Goal: Transaction & Acquisition: Purchase product/service

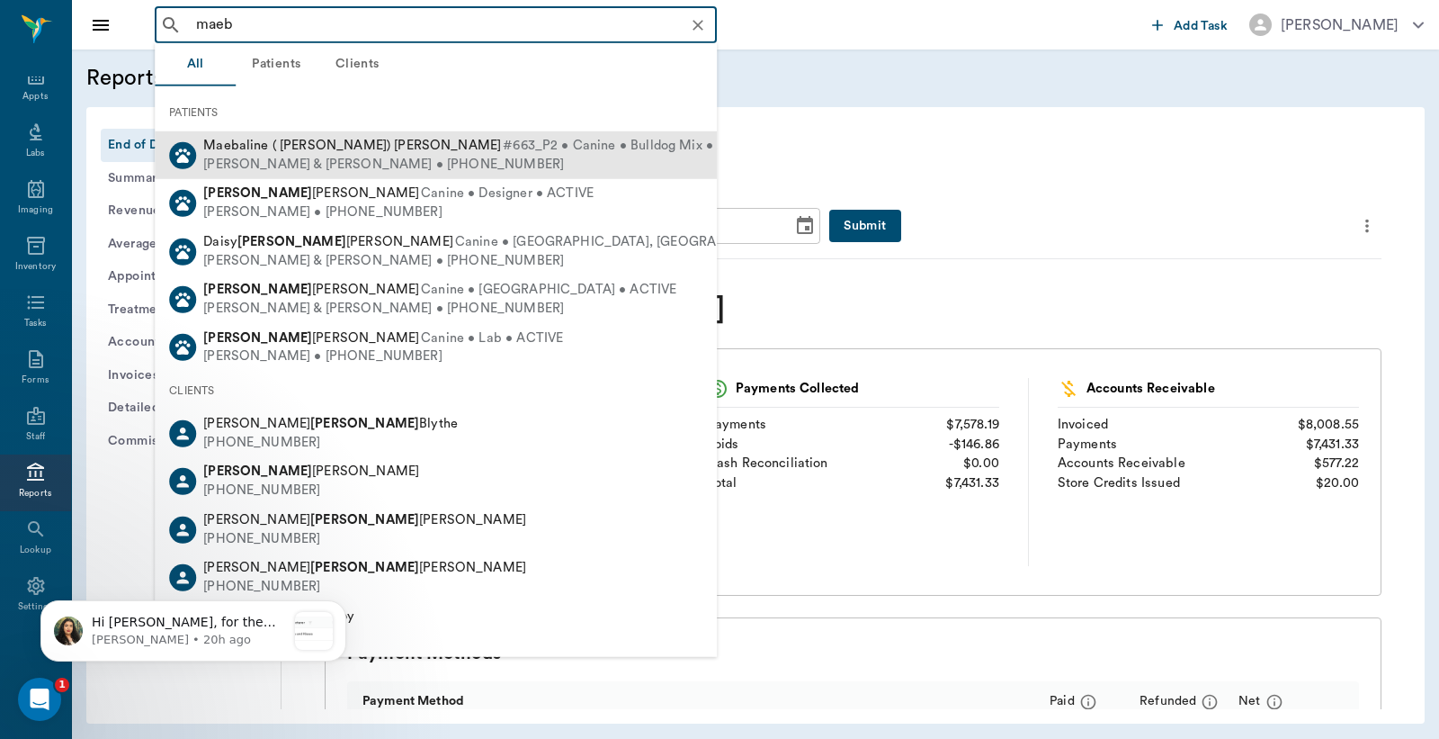
click at [348, 160] on div "Lori & Sammy Thompson • (318) 218-8897" at bounding box center [483, 164] width 560 height 19
type input "maeb"
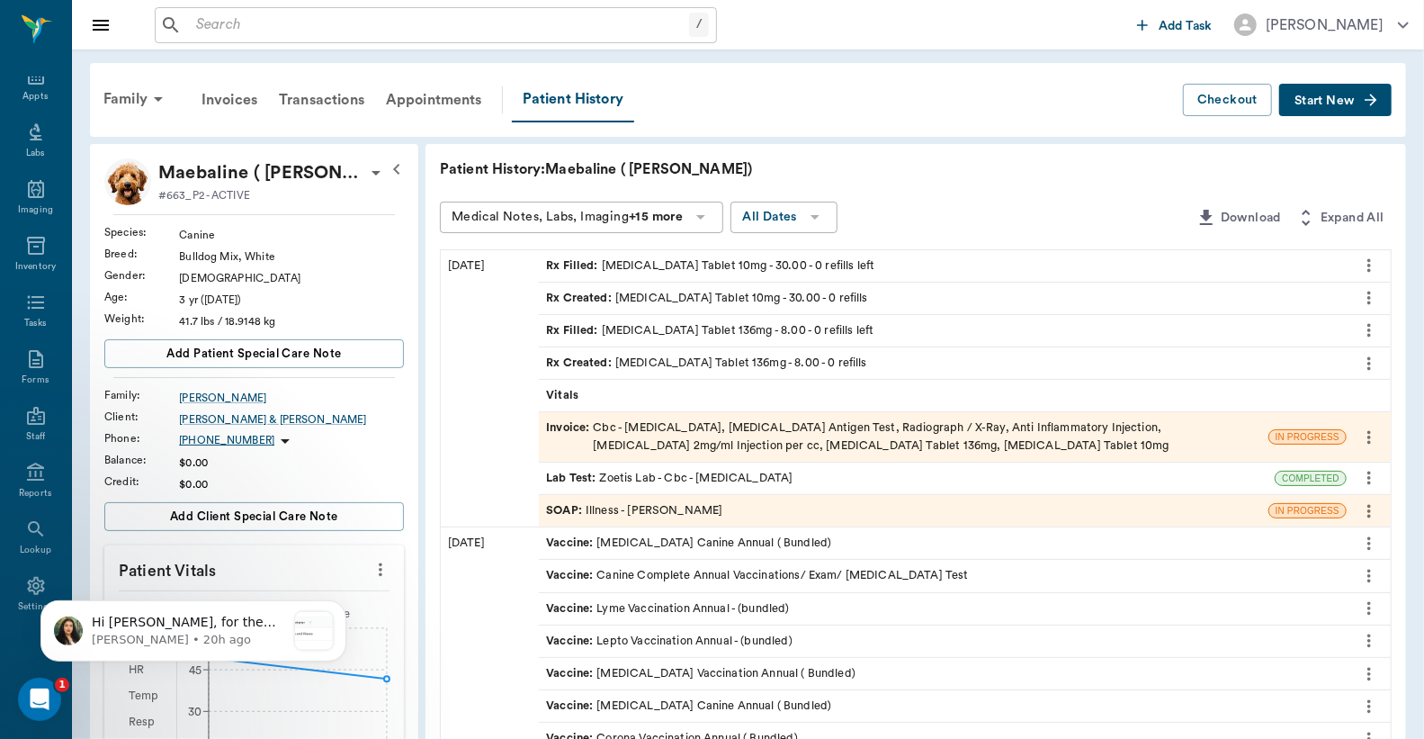
click at [696, 506] on div "SOAP : Illness - [PERSON_NAME]" at bounding box center [634, 510] width 176 height 17
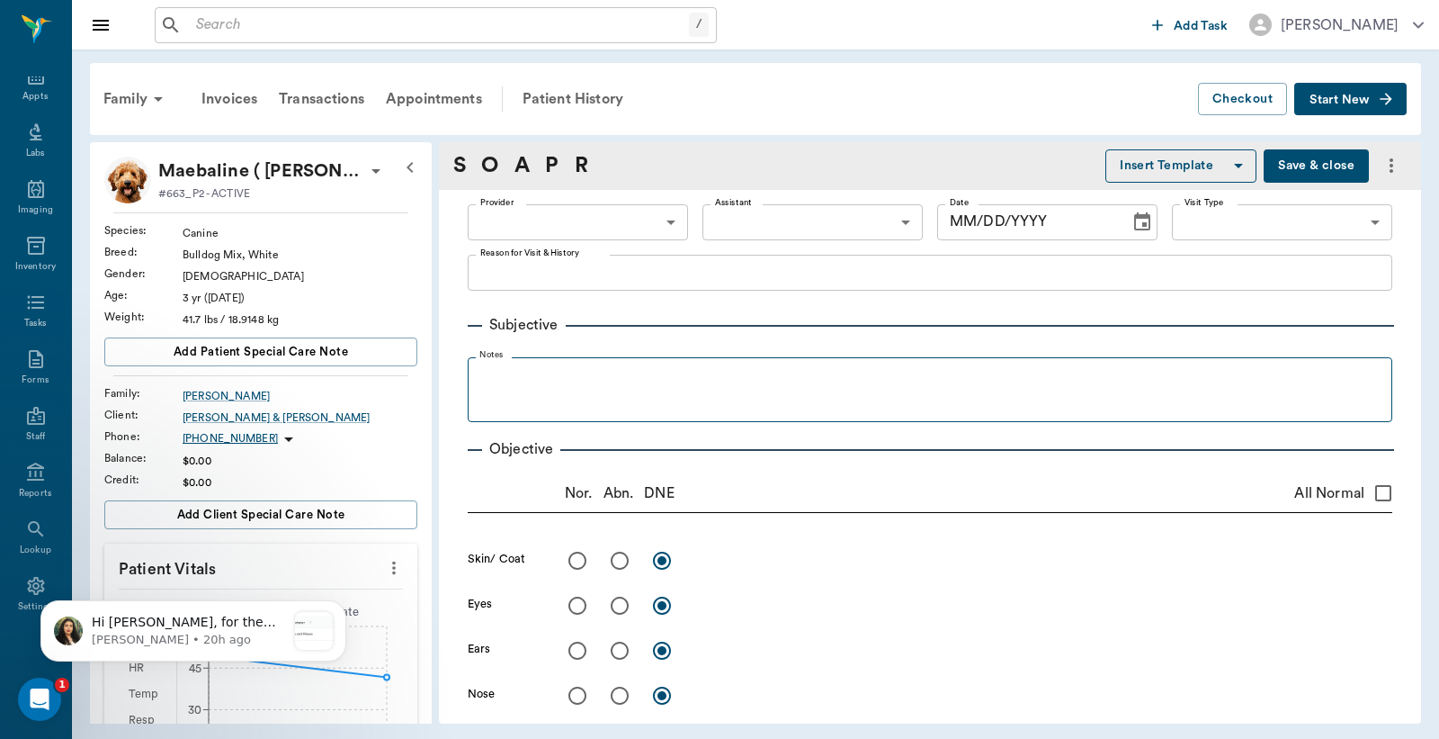
type input "63ec2f075fda476ae8351a4d"
type input "63ec2e7e52e12b0ba117b124"
type input "65d2be4f46e3a538d89b8c15"
type textarea "Got into a dog fight over dog food, did eat and drink some water. Drinked some …"
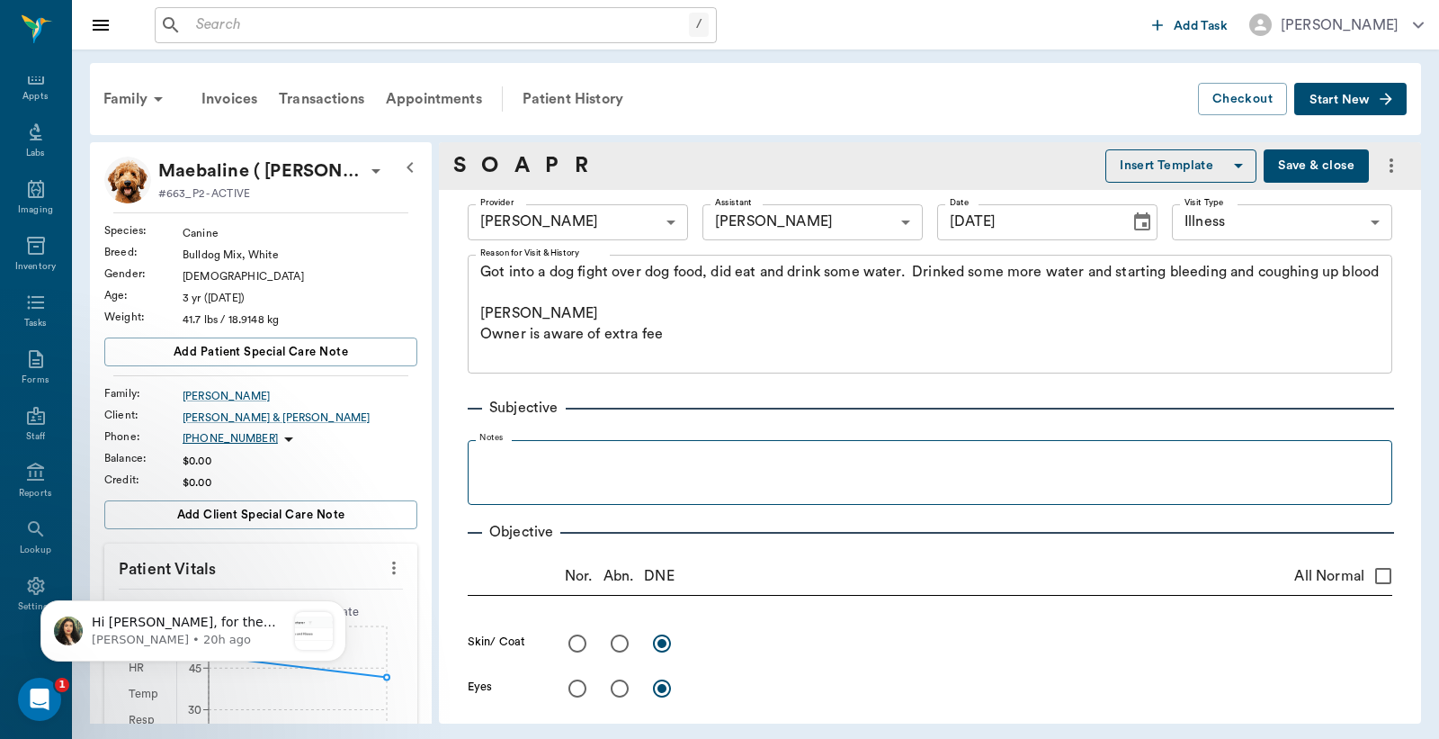
type input "[DATE]"
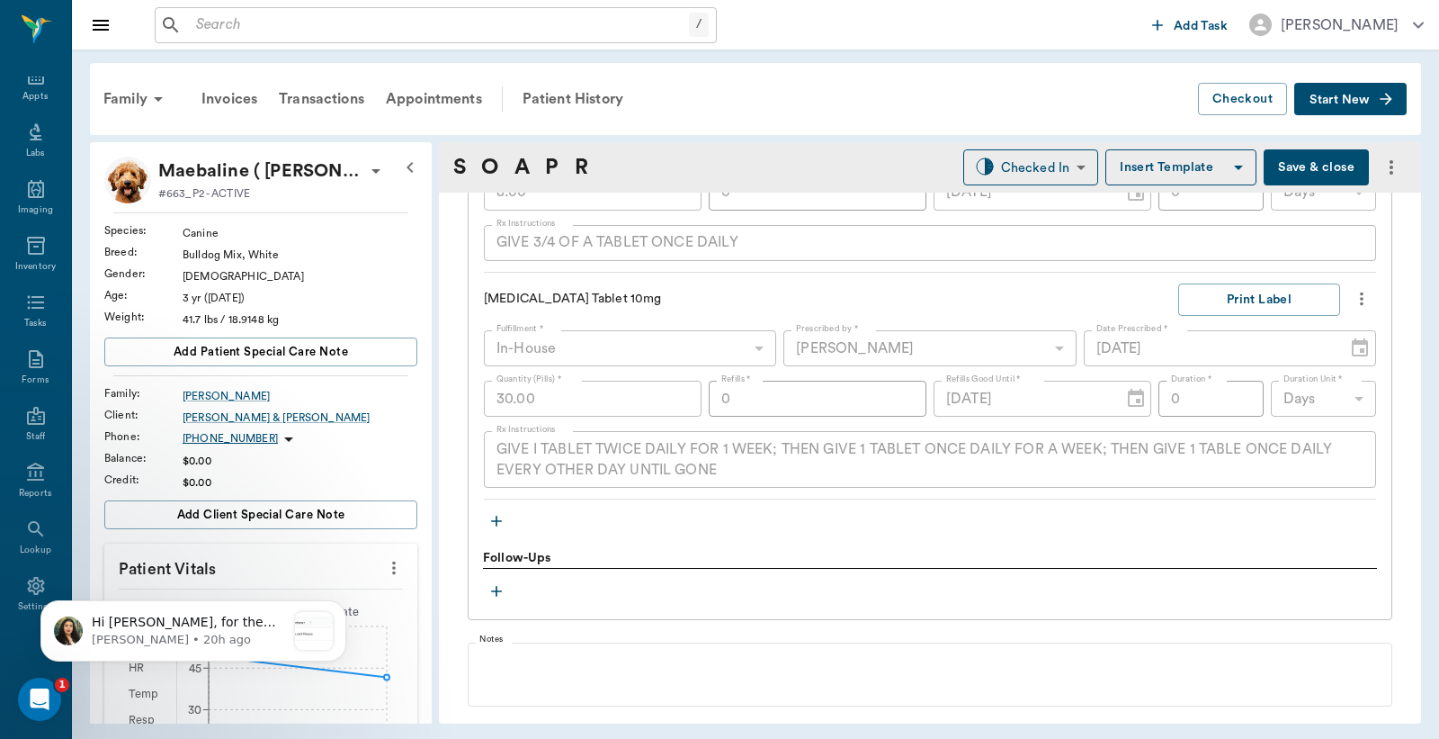
scroll to position [2099, 0]
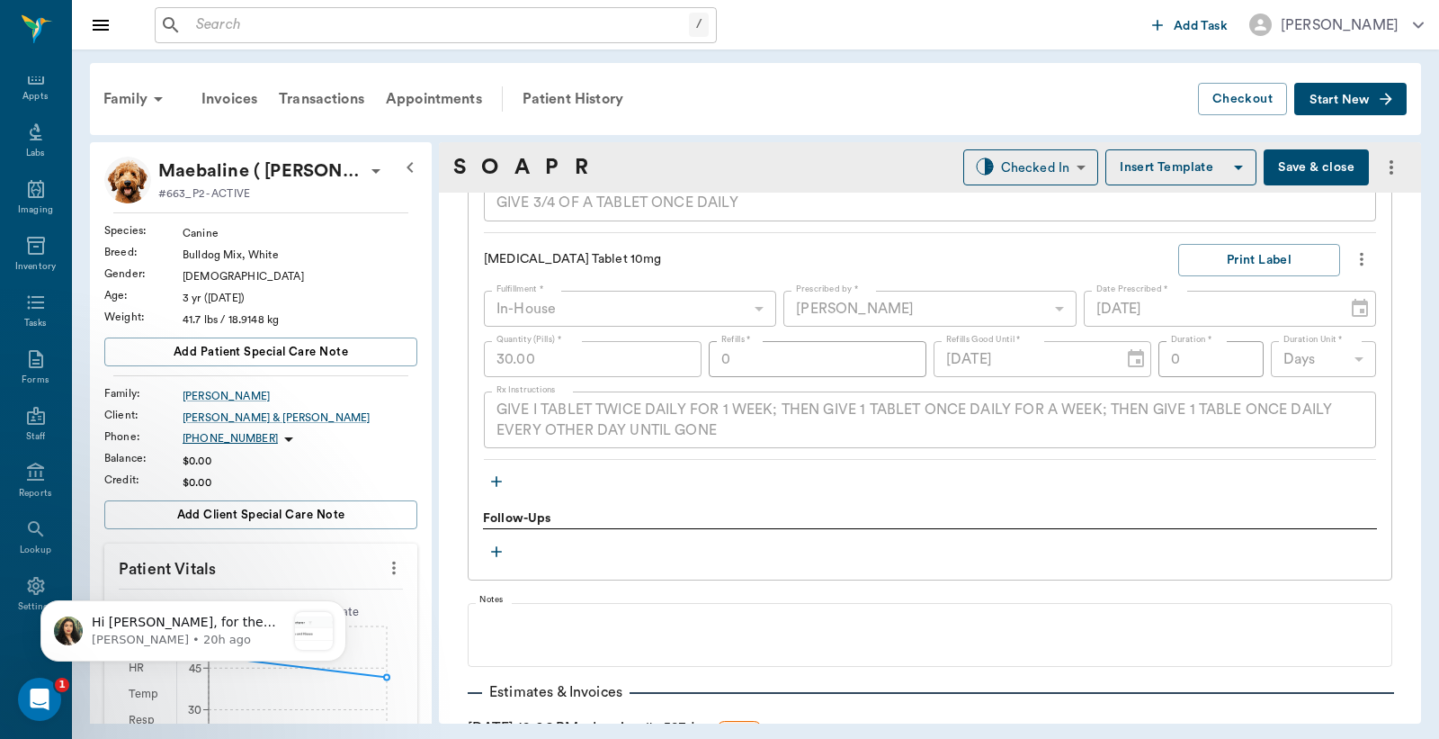
click at [497, 479] on icon "button" at bounding box center [496, 481] width 11 height 11
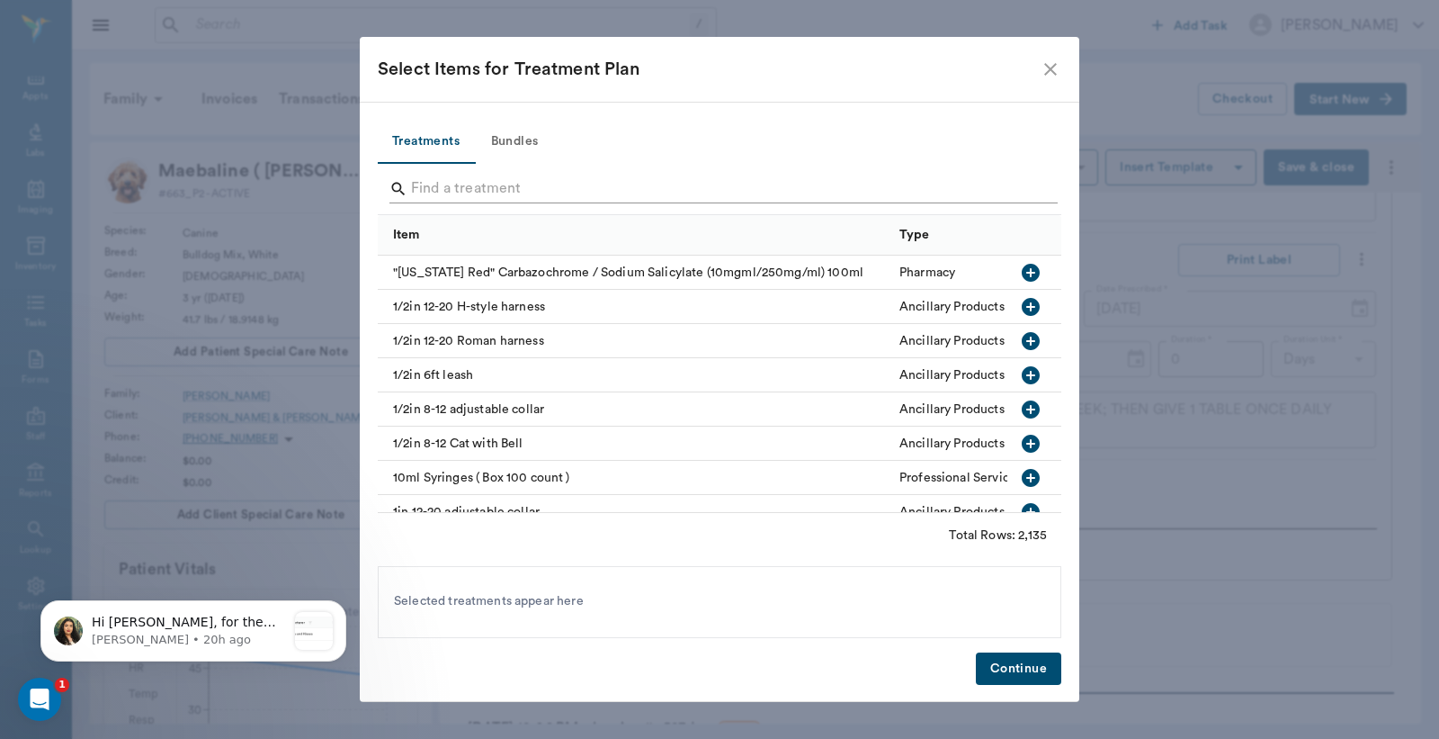
click at [481, 201] on input "Search" at bounding box center [721, 189] width 620 height 29
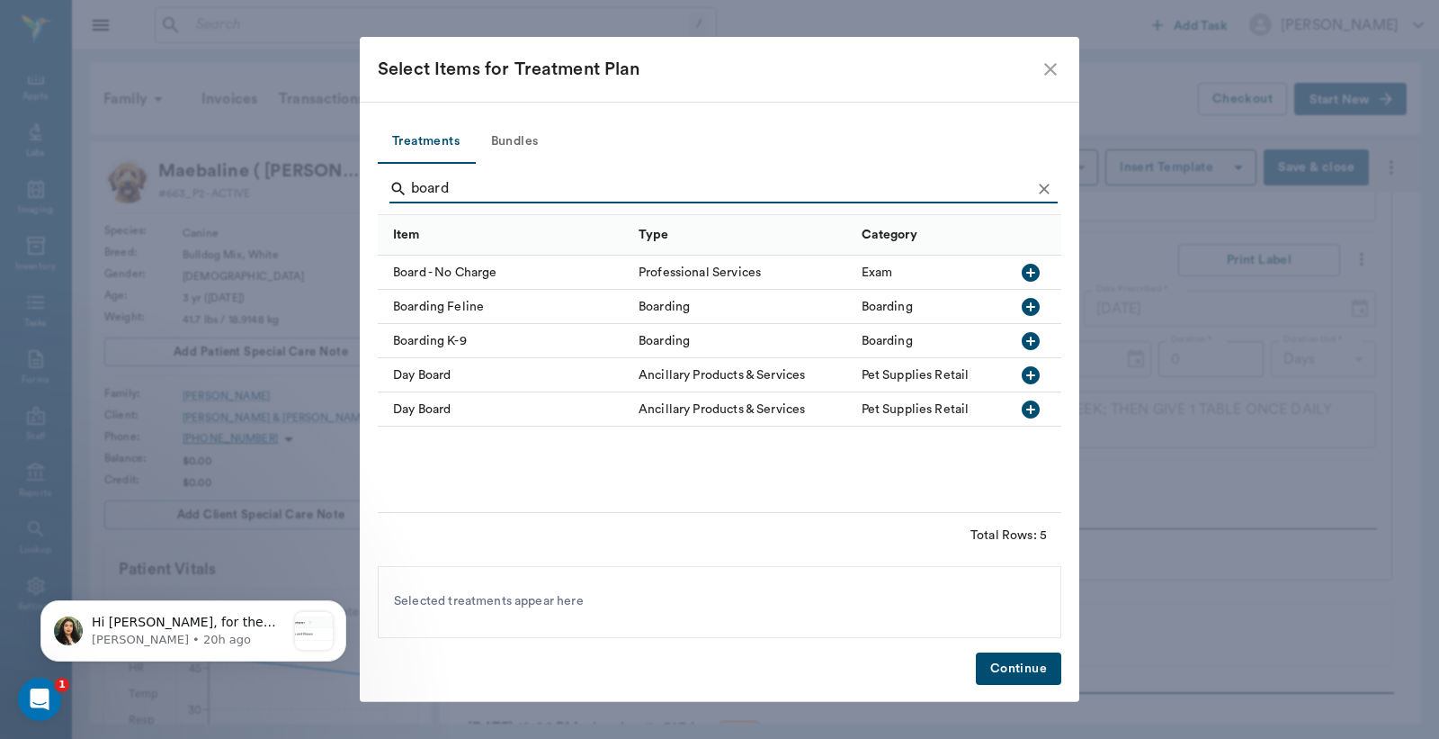
type input "board"
click at [1030, 338] on icon "button" at bounding box center [1031, 341] width 22 height 22
click at [1036, 667] on button "Continue" at bounding box center [1018, 668] width 85 height 33
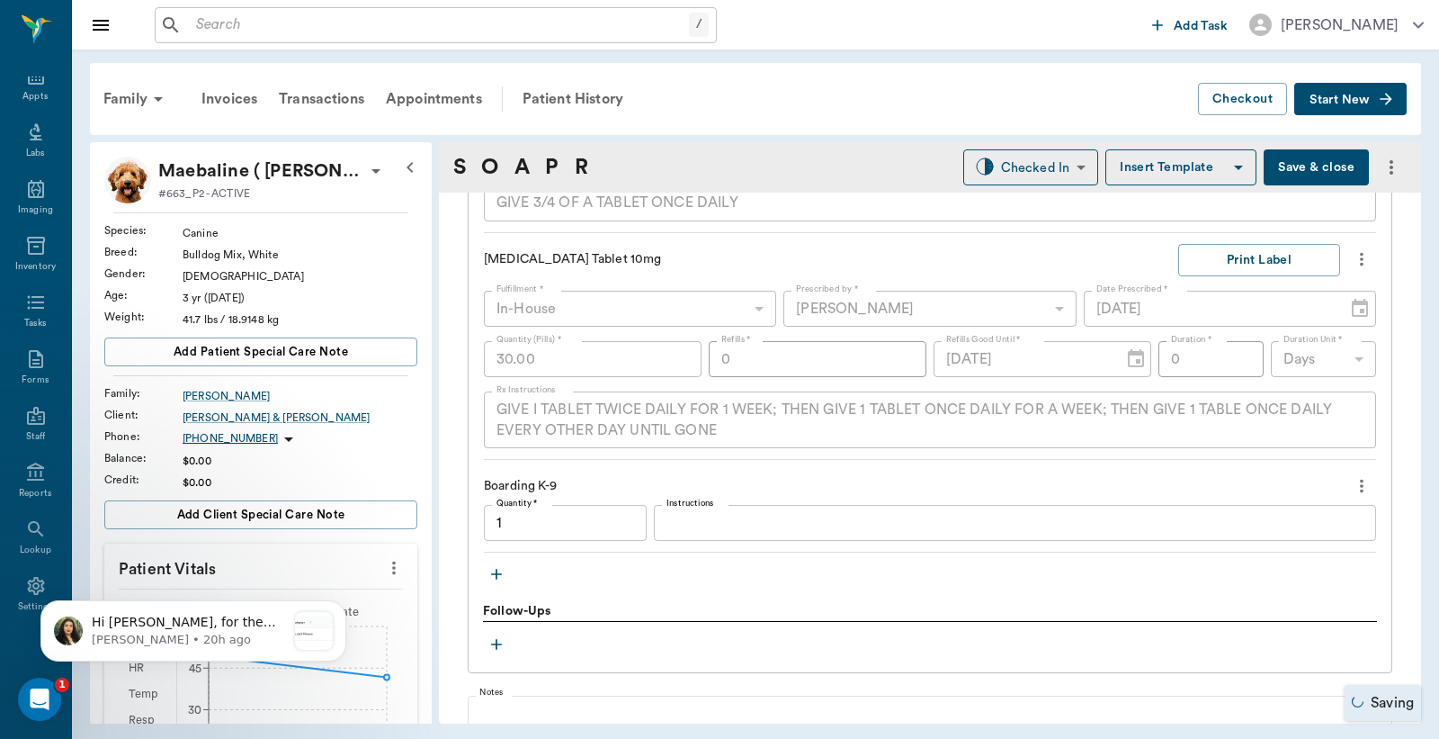
type input "1.00"
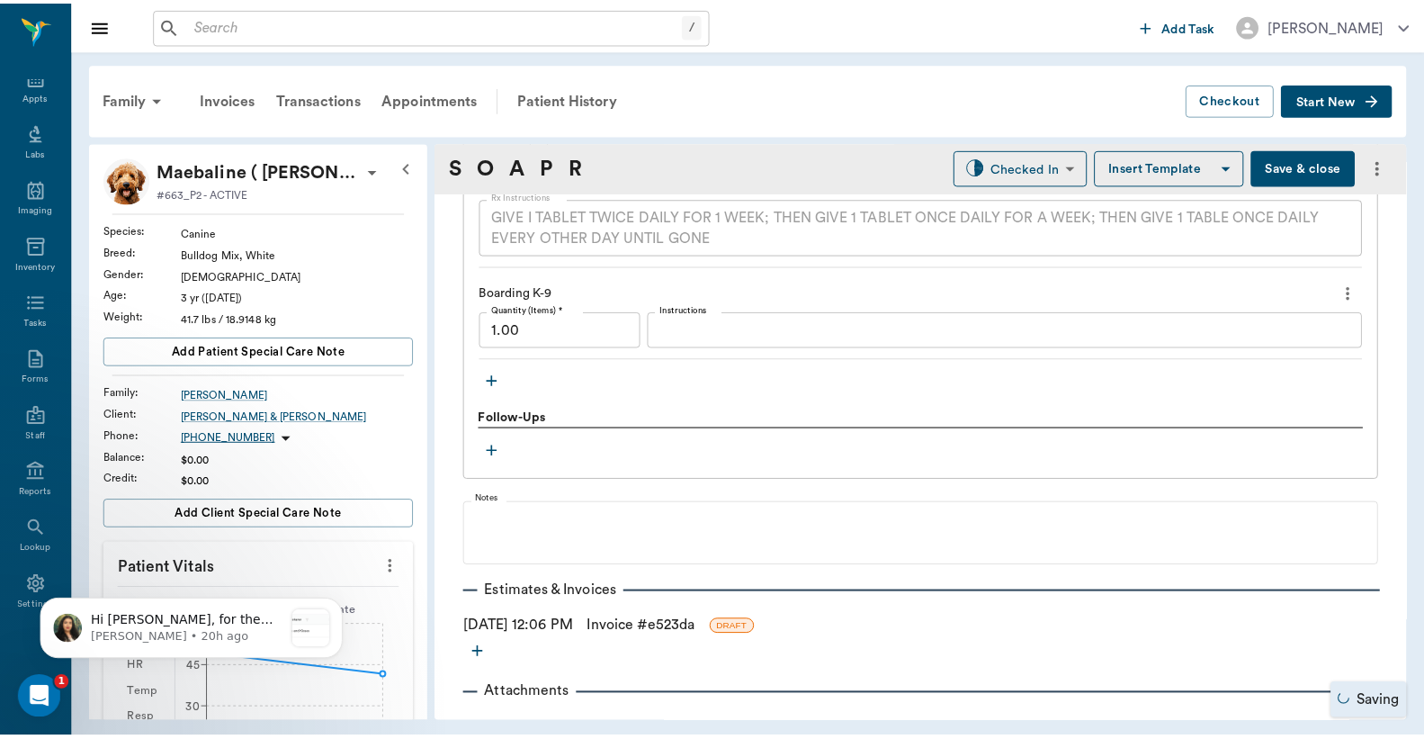
scroll to position [2324, 0]
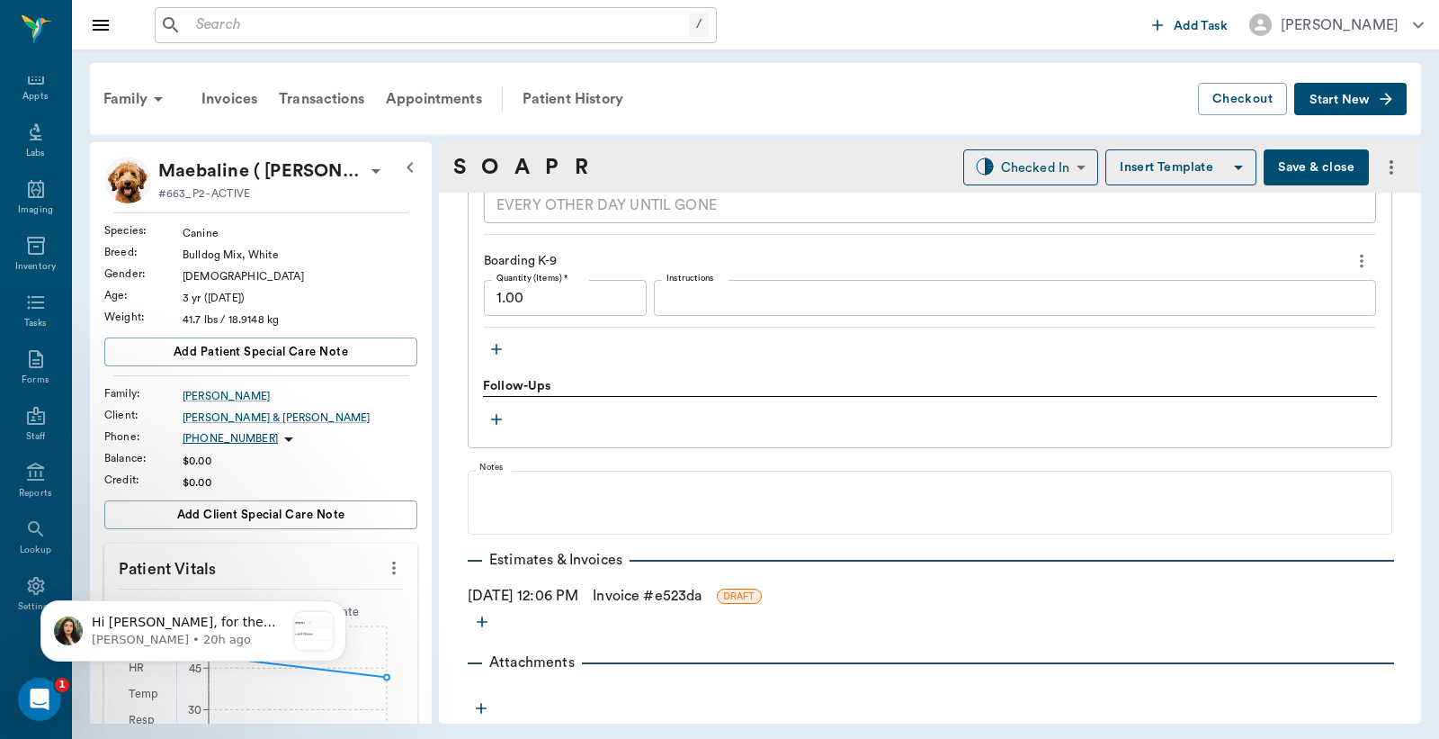
click at [644, 595] on link "Invoice # e523da" at bounding box center [647, 596] width 109 height 22
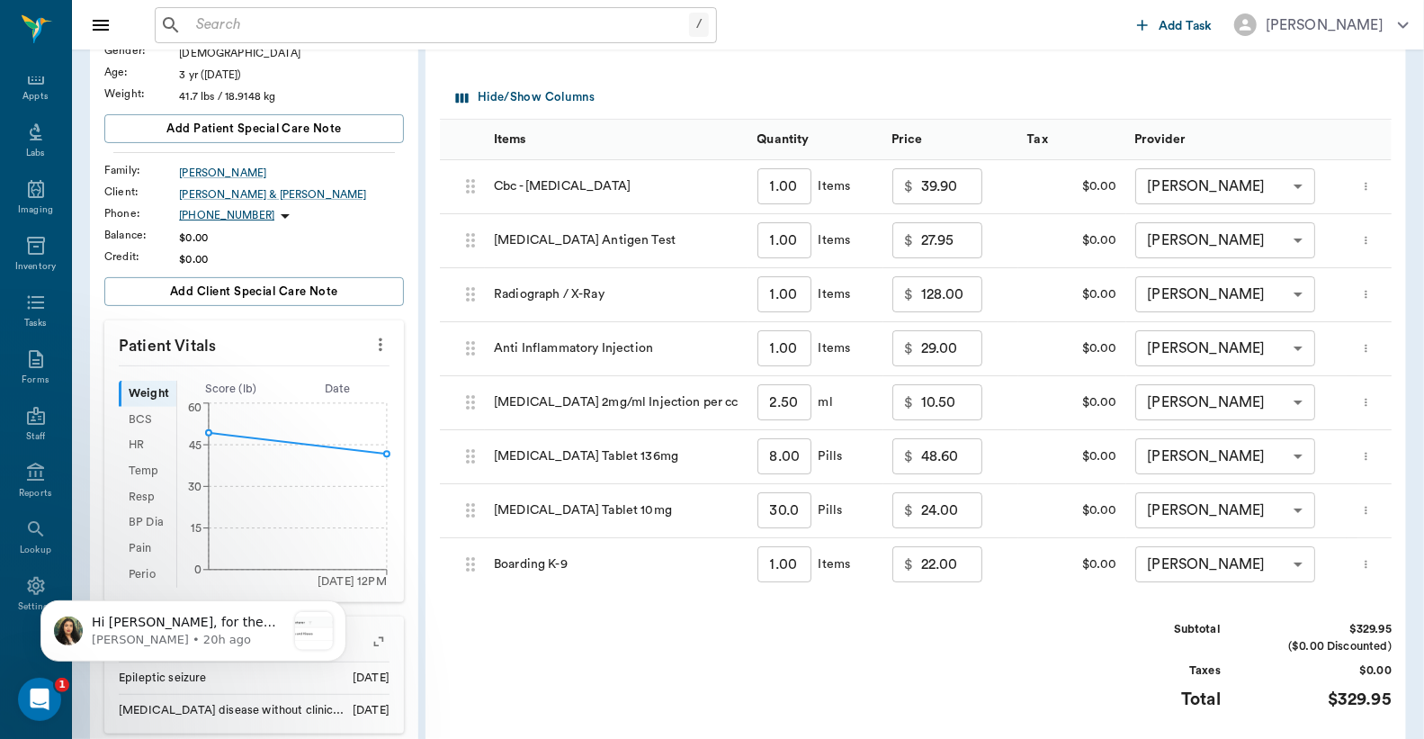
scroll to position [266, 0]
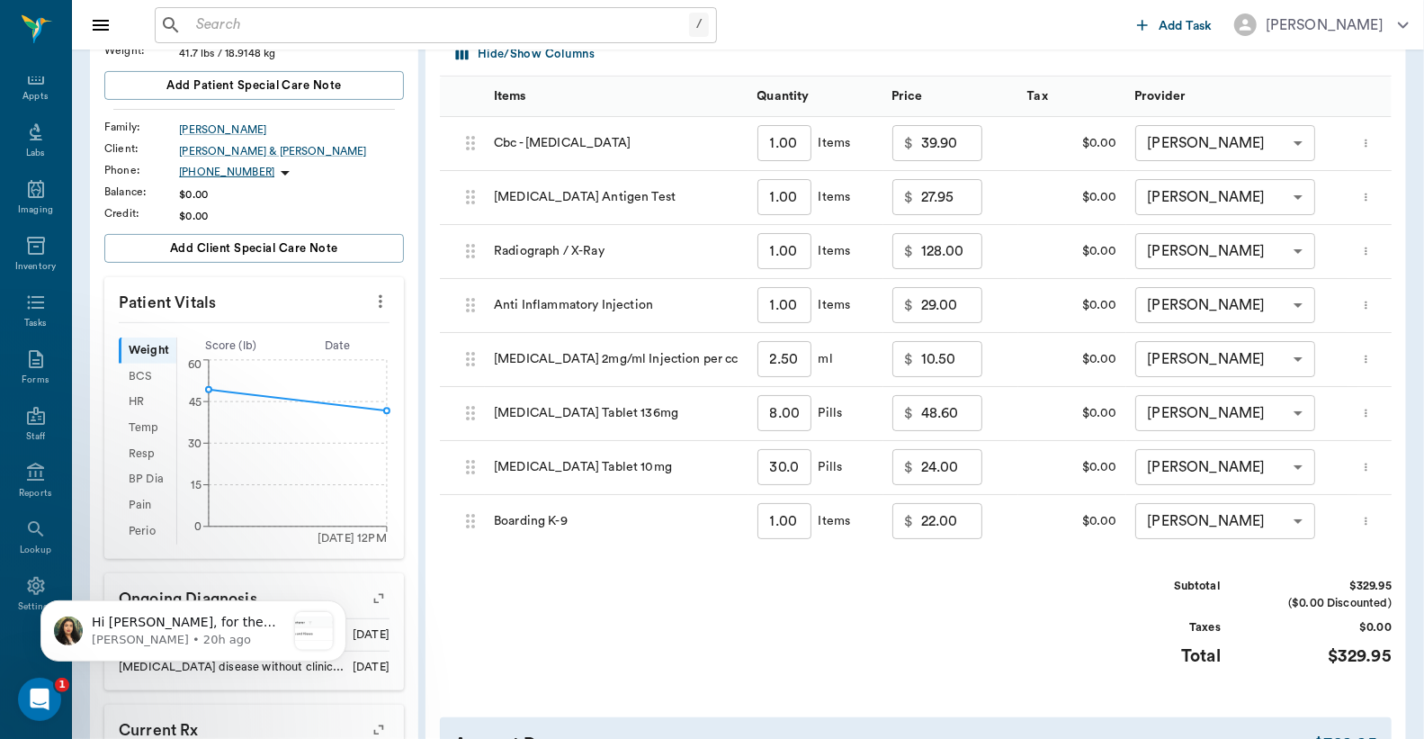
click at [1366, 193] on icon "more" at bounding box center [1366, 197] width 2 height 8
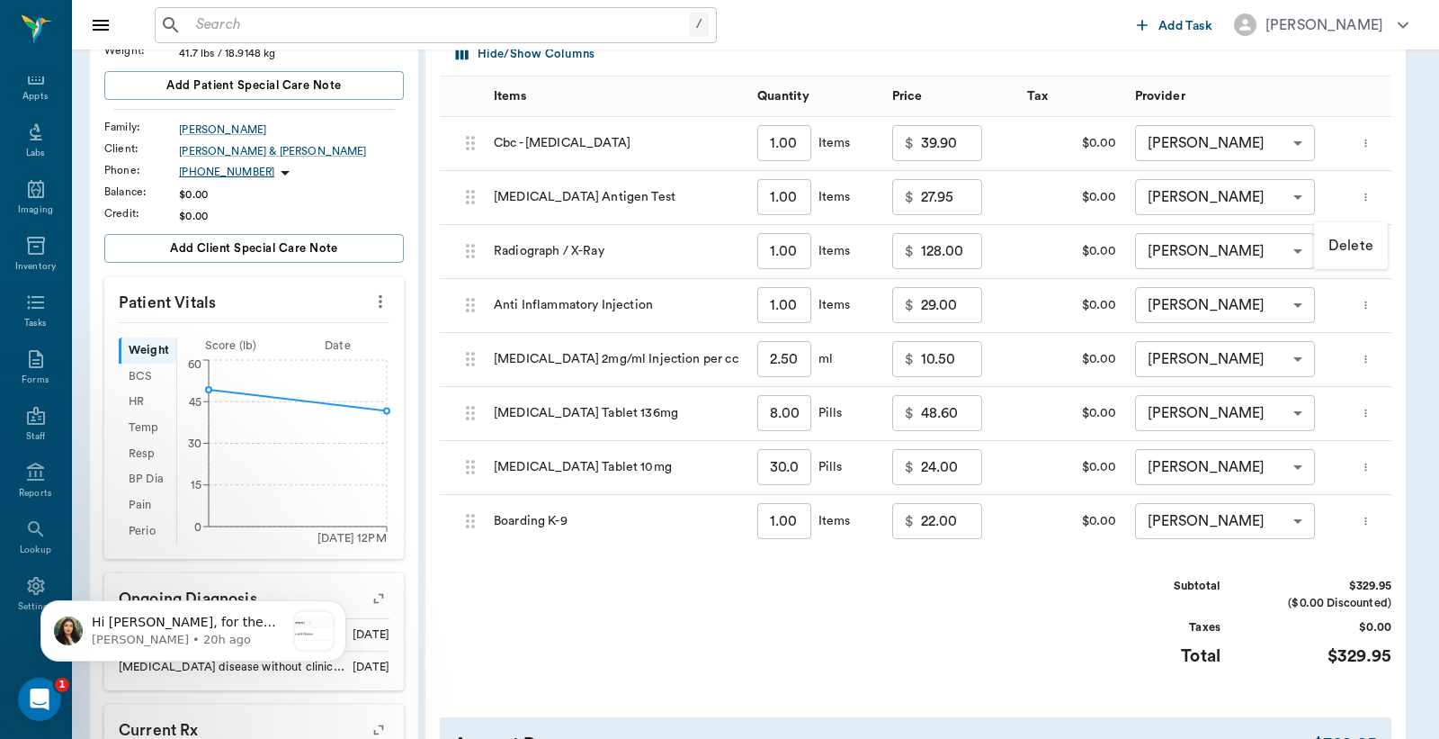
click at [1354, 237] on p "Delete" at bounding box center [1351, 246] width 45 height 22
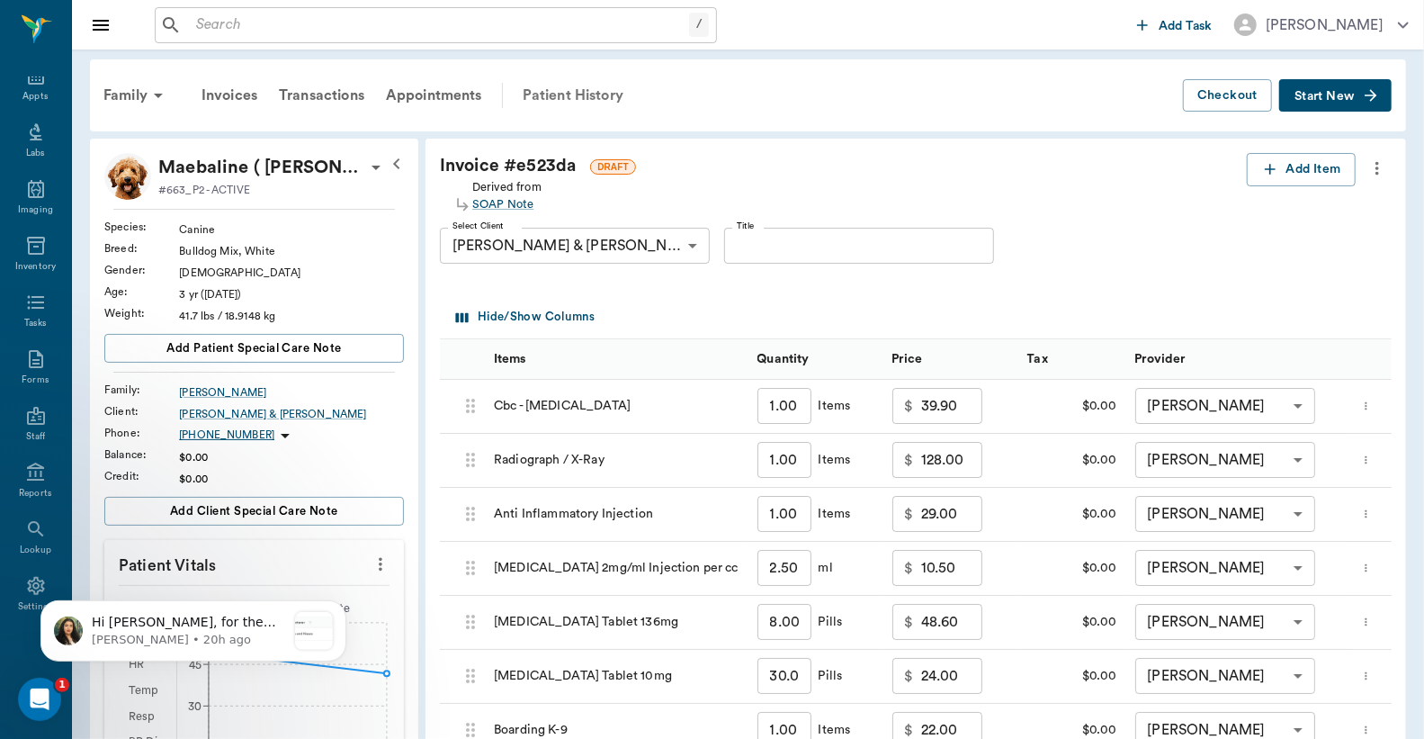
scroll to position [0, 0]
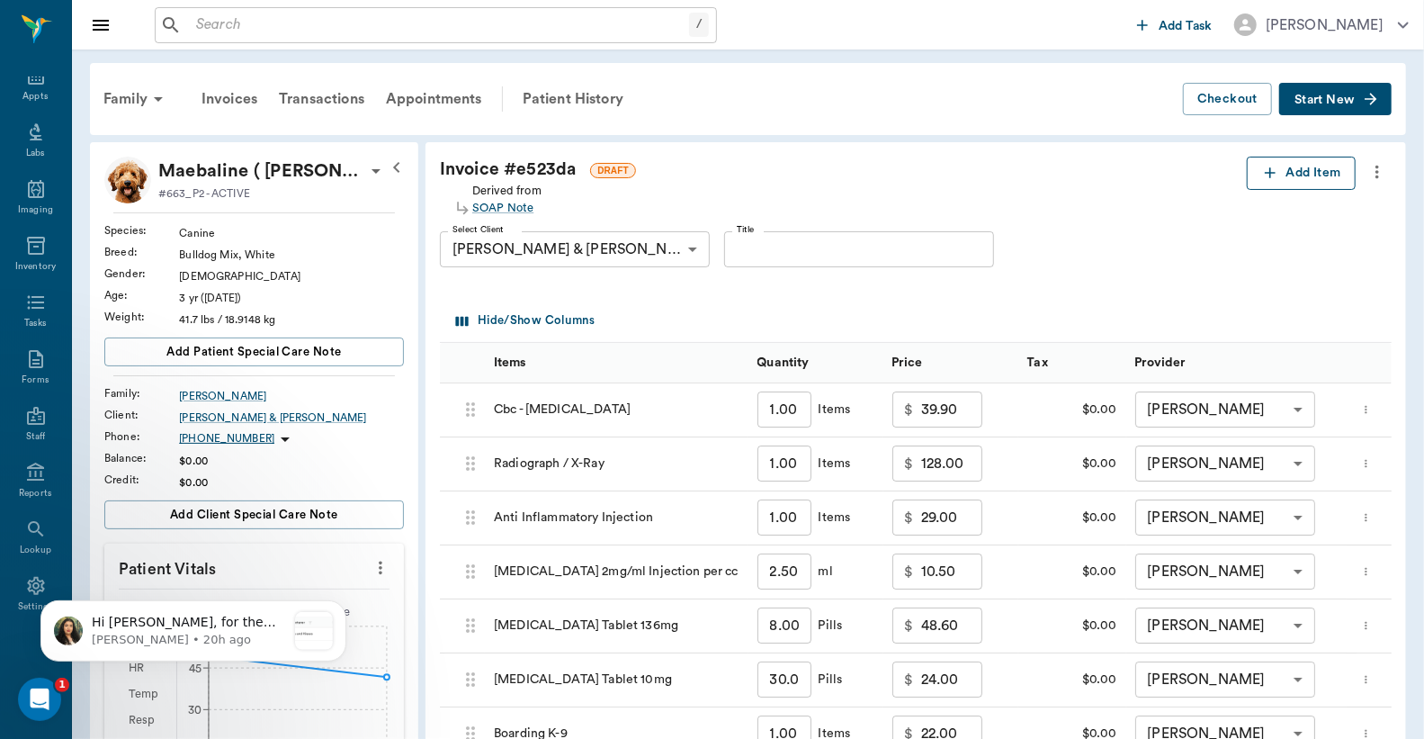
click at [1319, 176] on button "Add Item" at bounding box center [1301, 173] width 109 height 33
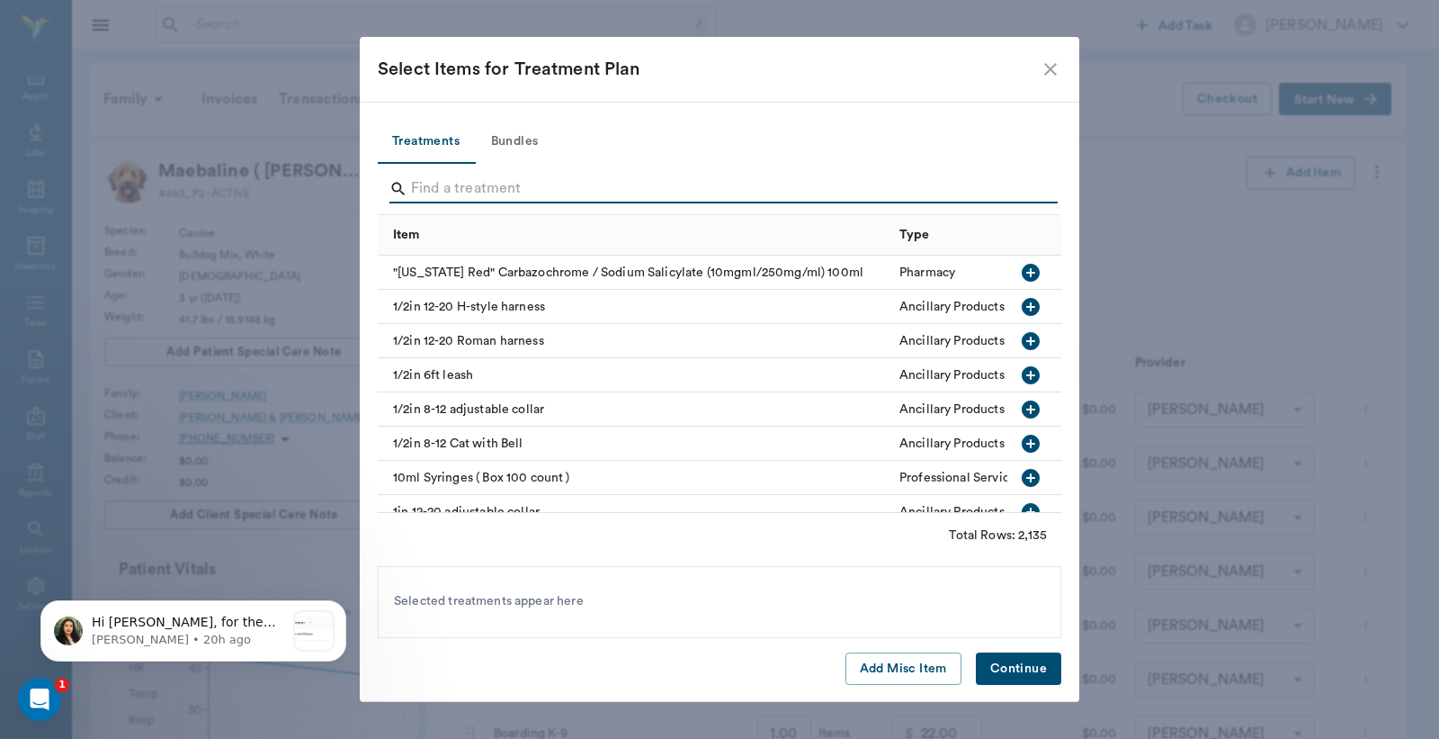
click at [525, 189] on input "Search" at bounding box center [721, 189] width 620 height 29
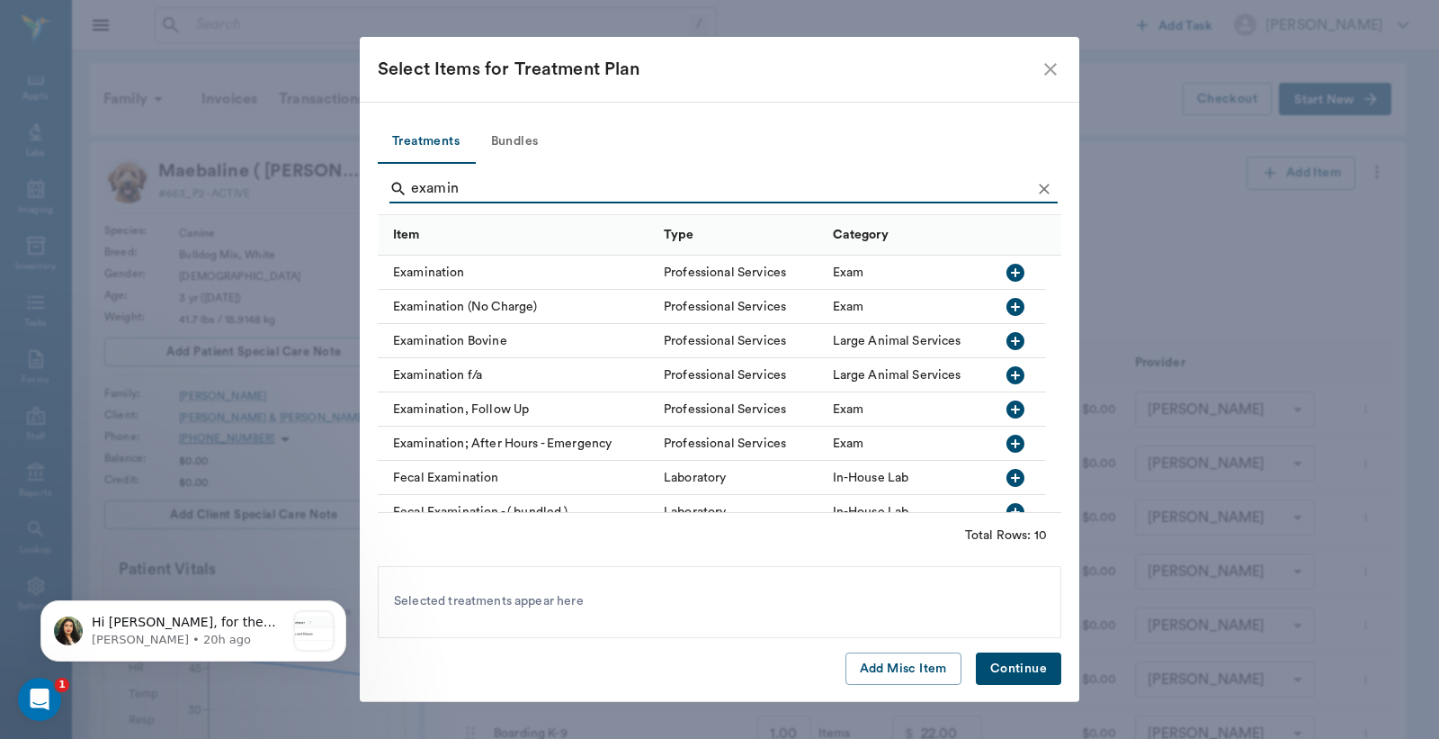
type input "examin"
click at [1013, 272] on icon "button" at bounding box center [1016, 273] width 22 height 22
drag, startPoint x: 1014, startPoint y: 667, endPoint x: 1006, endPoint y: 649, distance: 19.7
click at [1014, 660] on button "Continue" at bounding box center [1018, 668] width 85 height 33
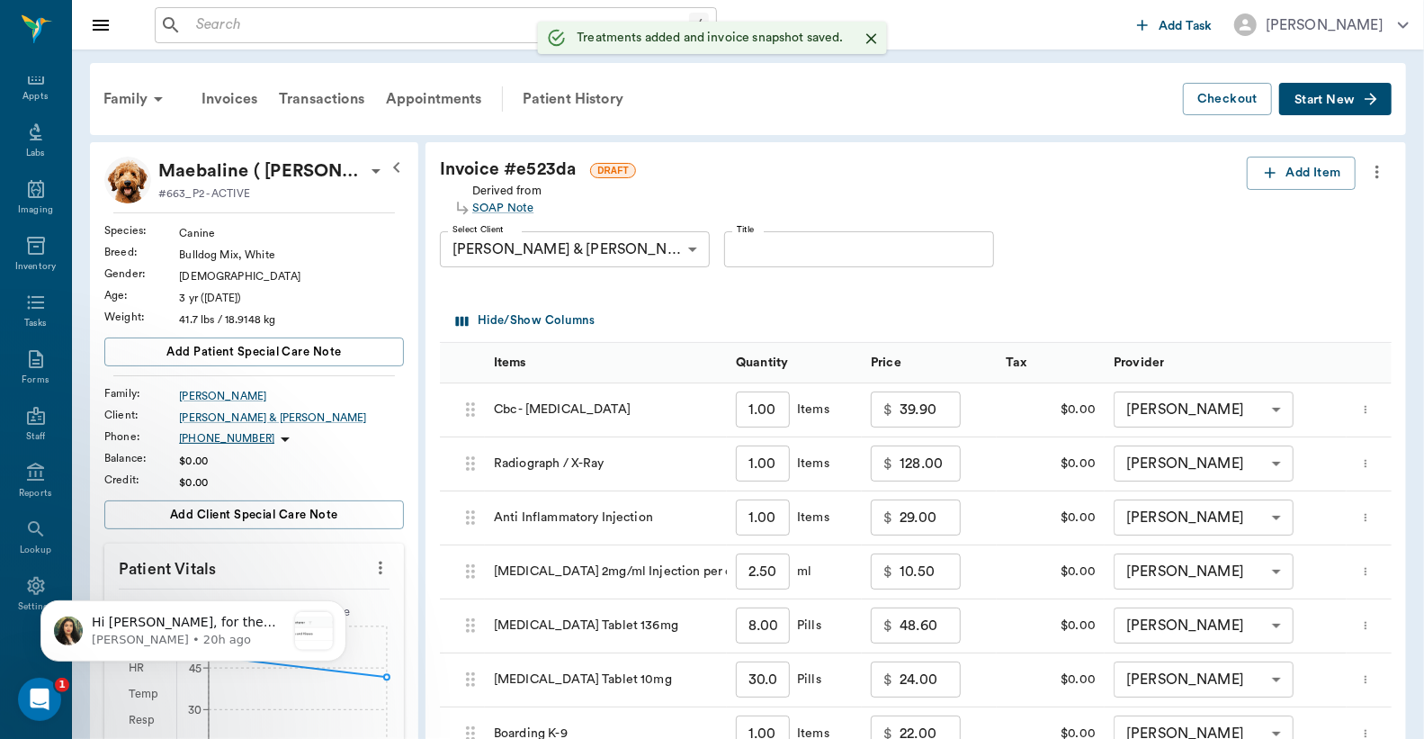
type input "1.00"
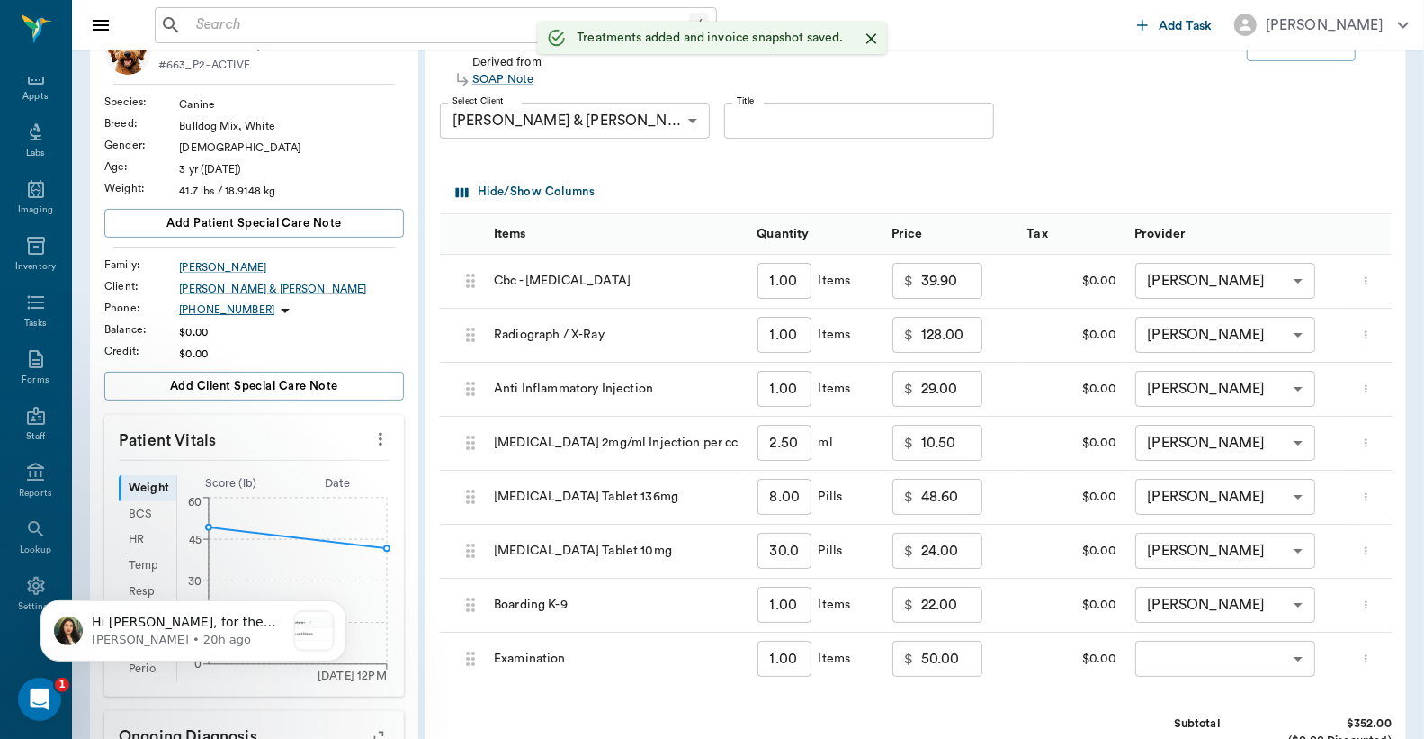
scroll to position [266, 0]
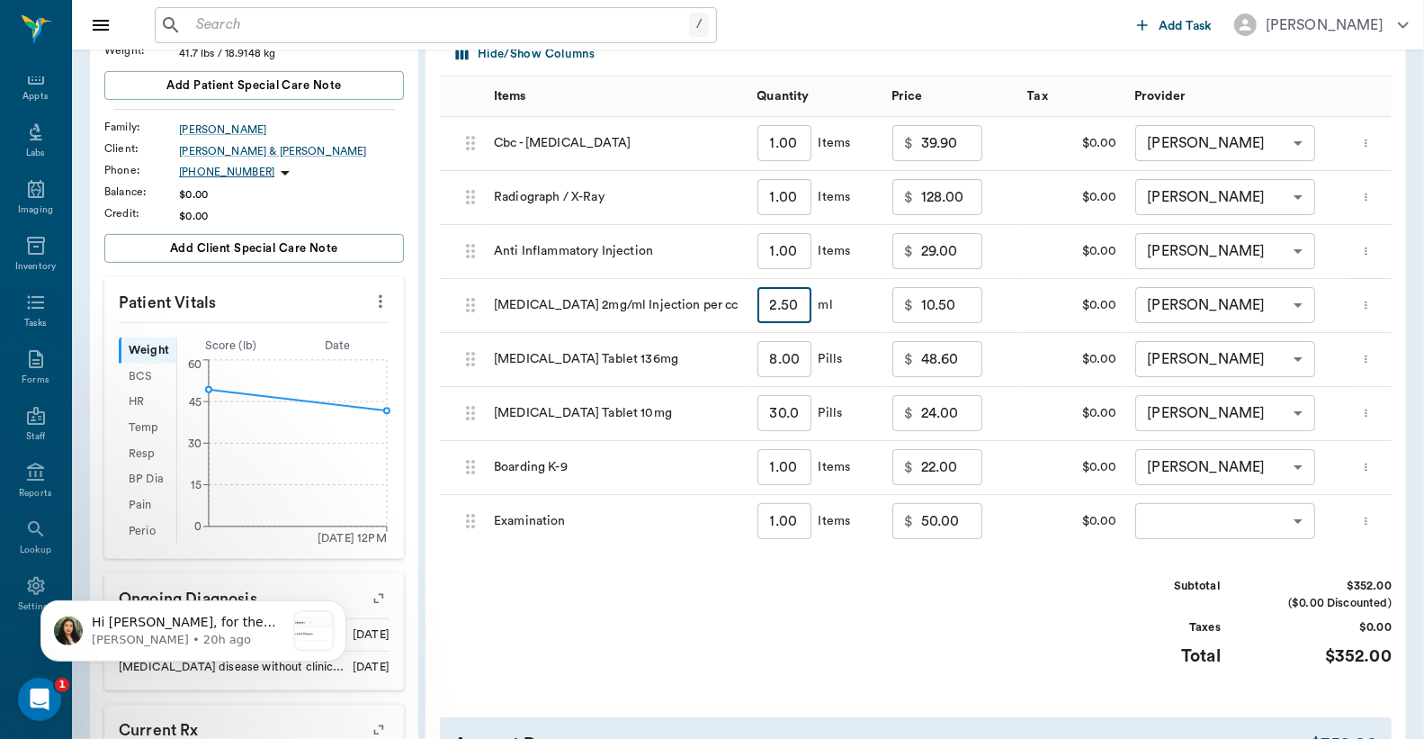
click at [793, 309] on input "2.50" at bounding box center [784, 305] width 54 height 36
type input "5"
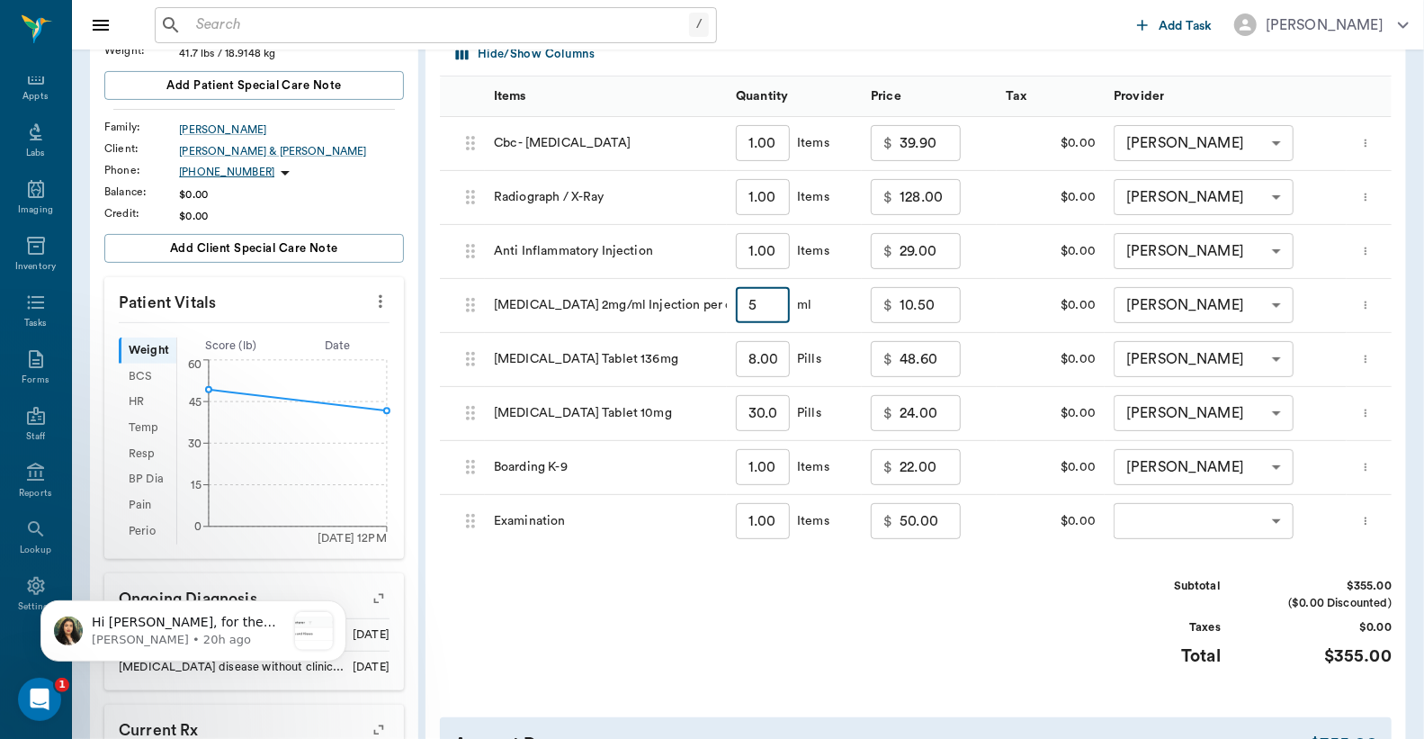
type input "13.50"
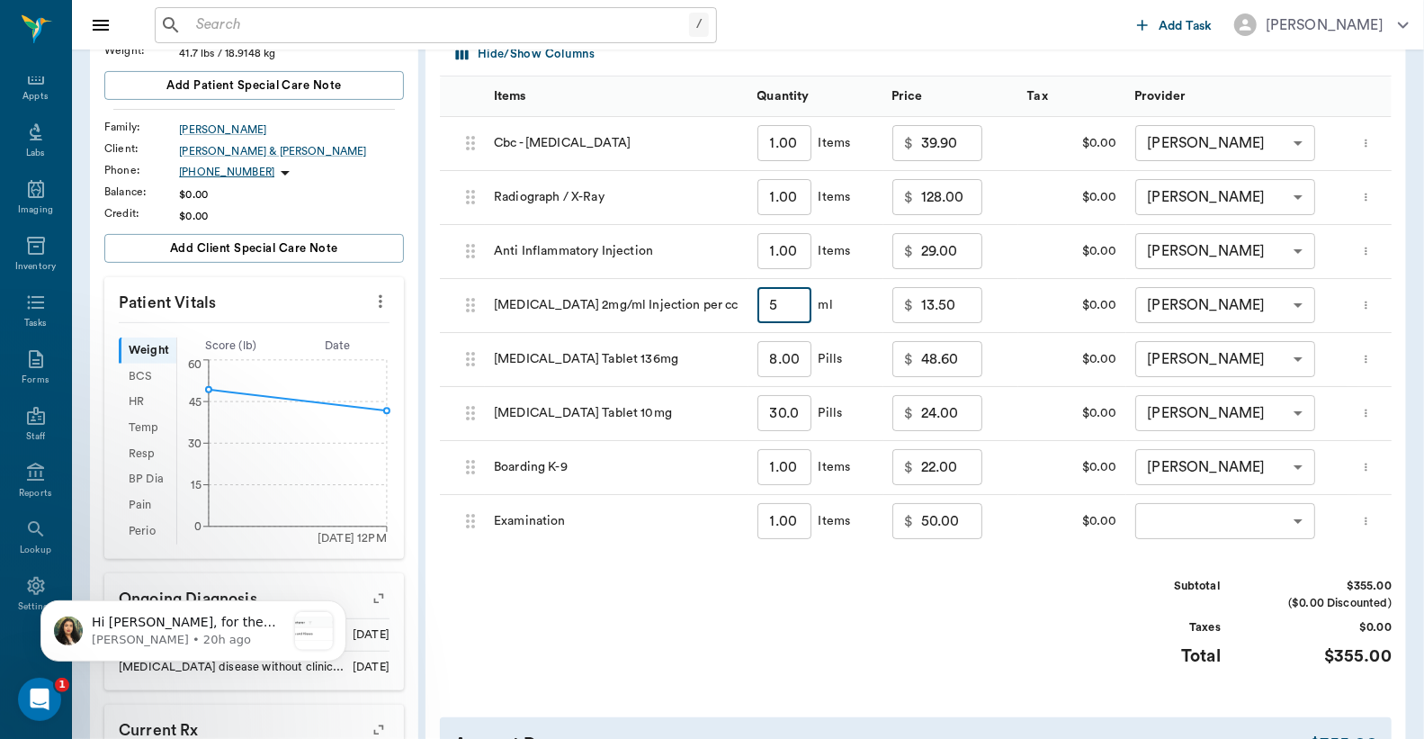
type input "5"
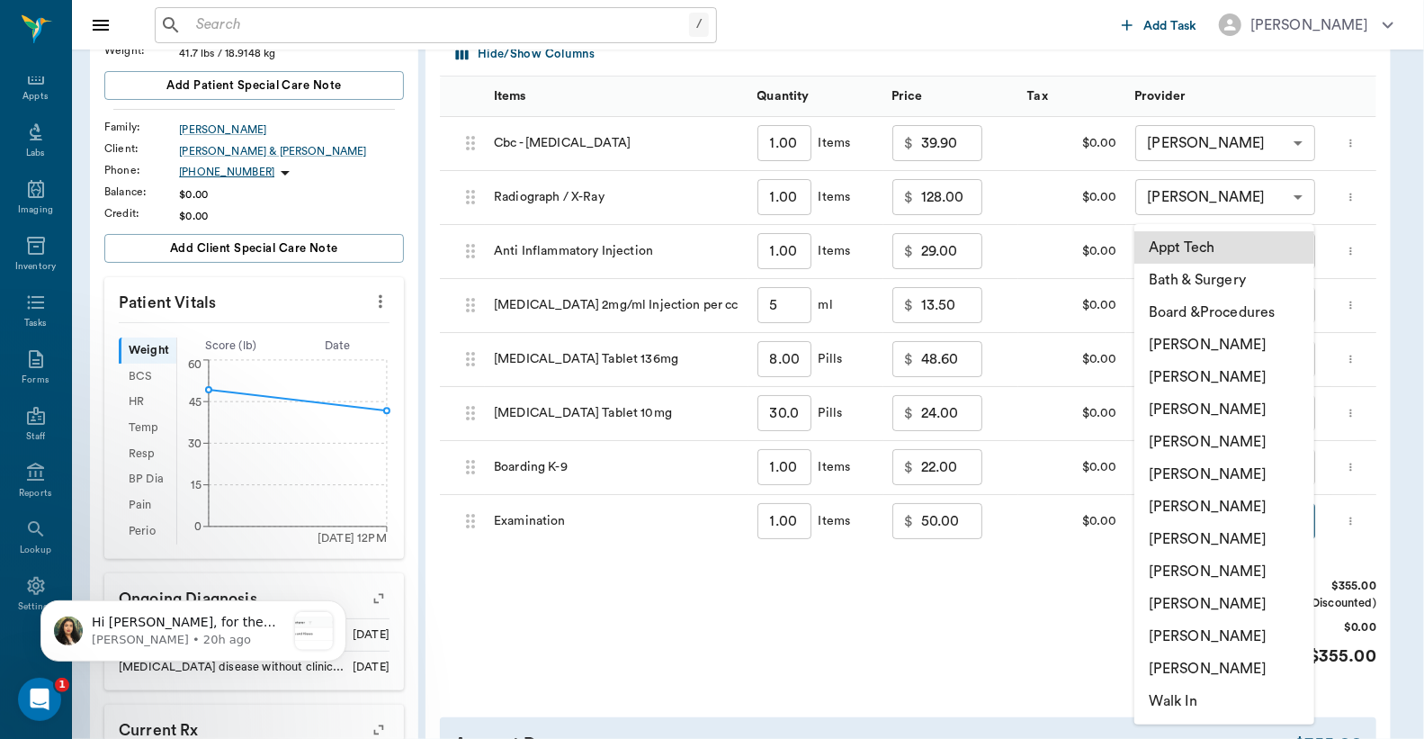
click at [1275, 515] on body "/ ​ Add Task [PERSON_NAME] Nectar Messages Appts Labs Imaging Inventory Tasks F…" at bounding box center [712, 524] width 1424 height 1580
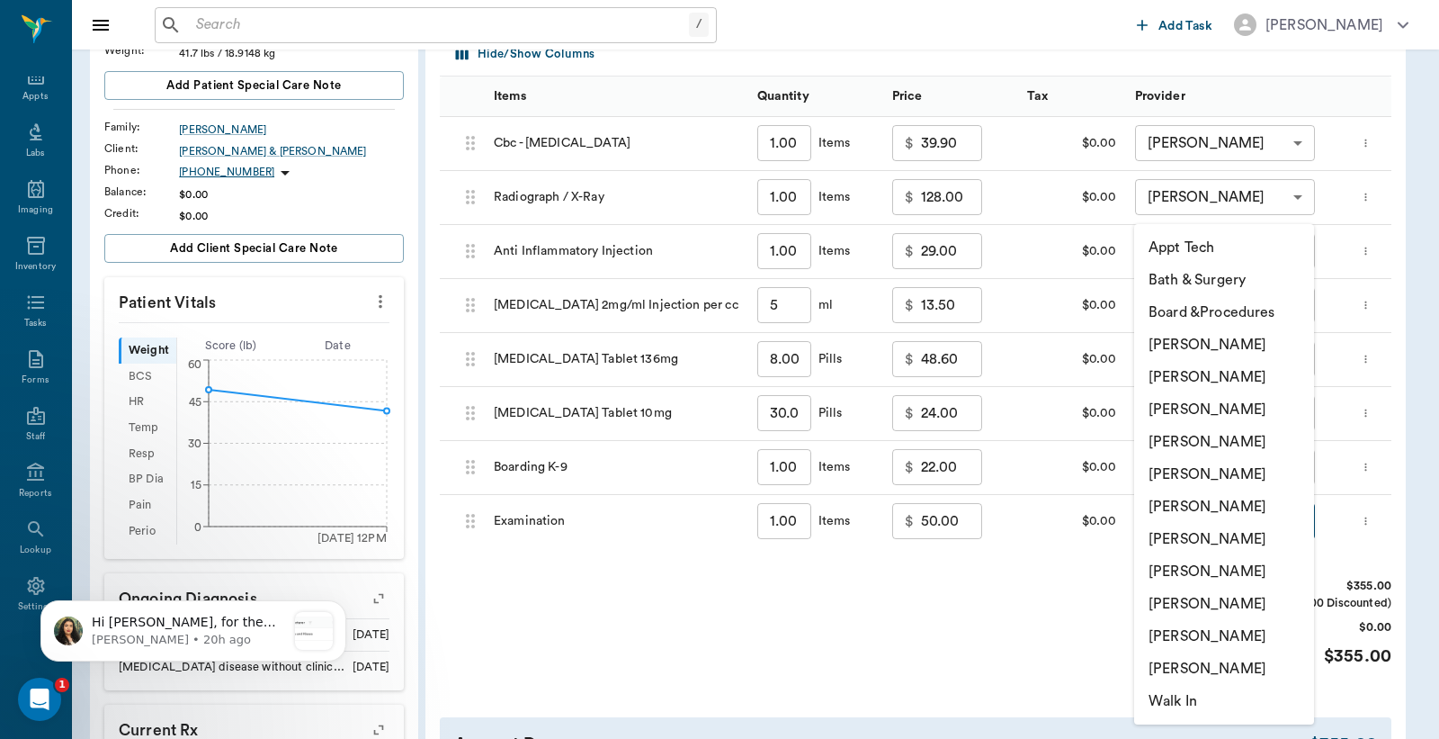
click at [1250, 441] on li "[PERSON_NAME]" at bounding box center [1224, 441] width 180 height 32
type input "none-63ec2f075fda476ae8351a4d"
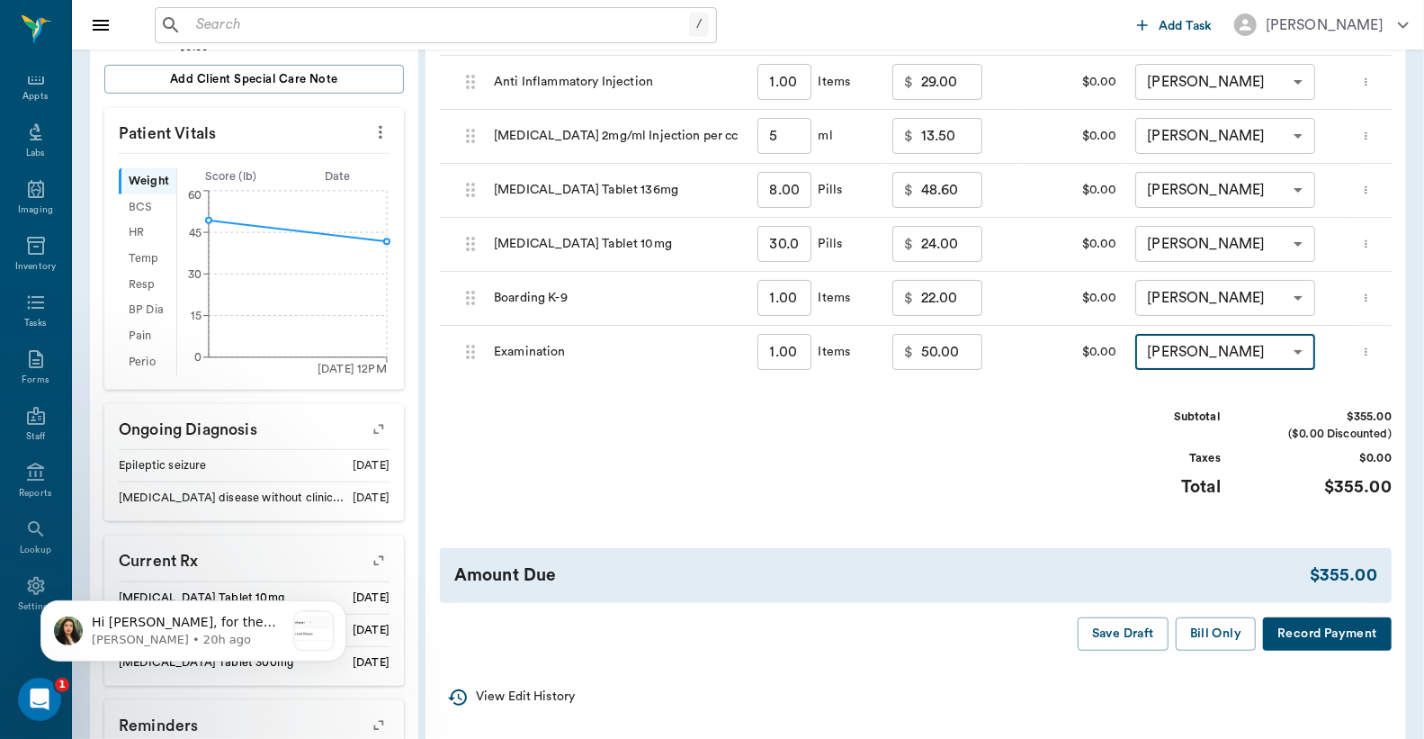
scroll to position [667, 0]
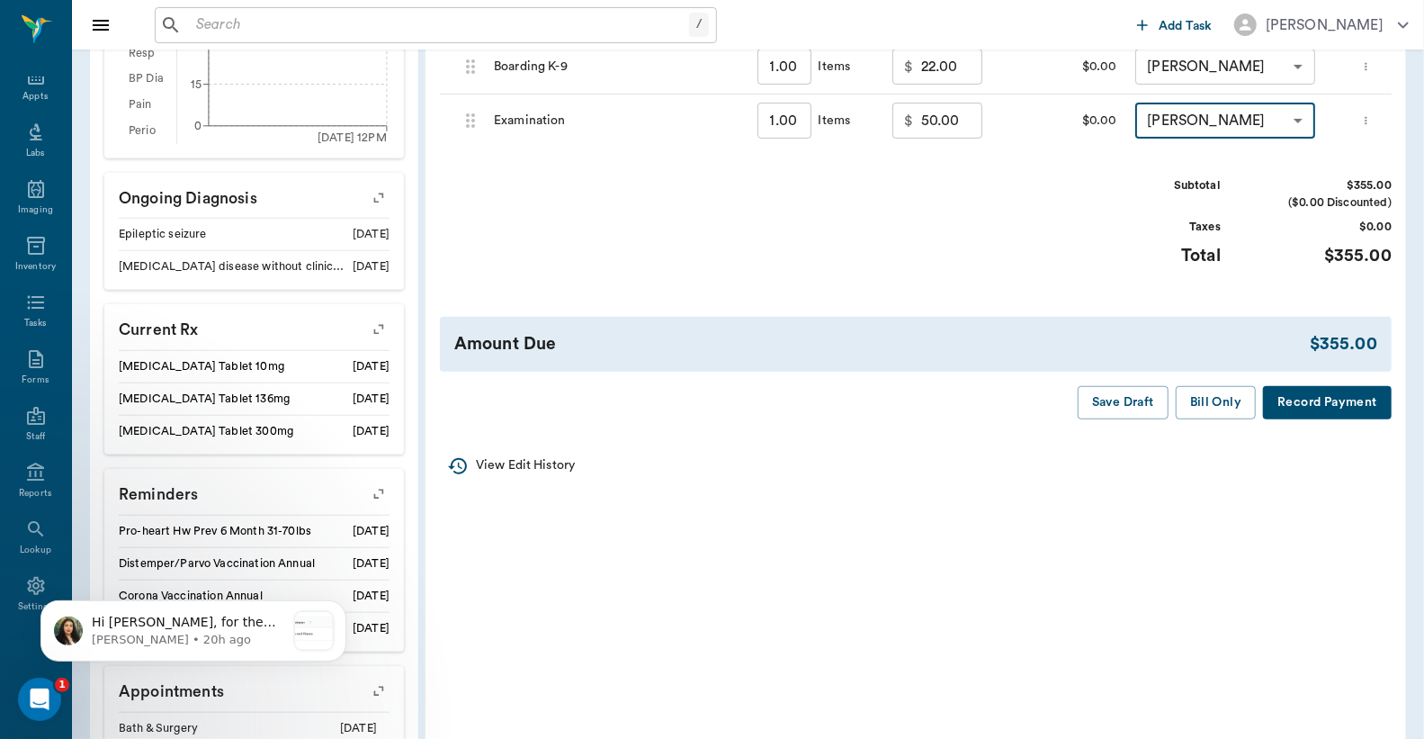
drag, startPoint x: 1218, startPoint y: 425, endPoint x: 1218, endPoint y: 394, distance: 30.6
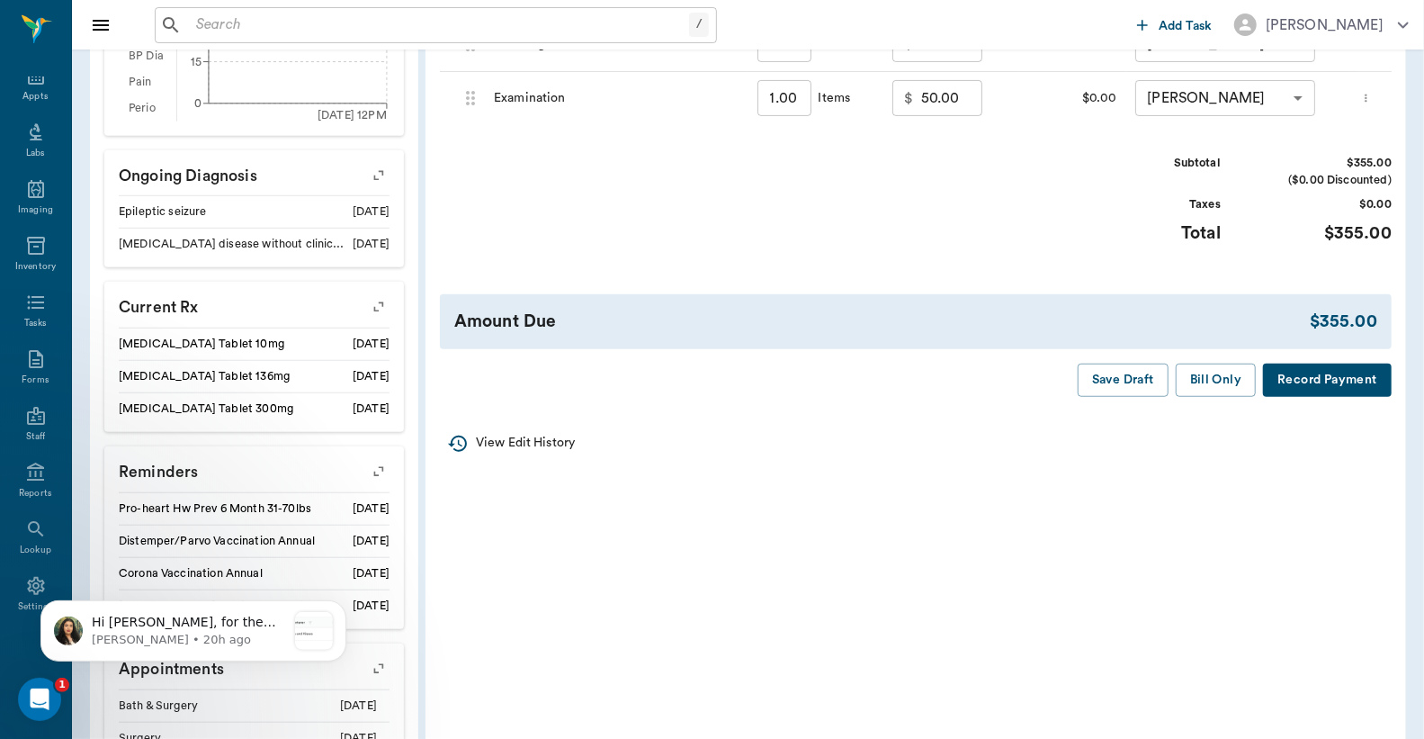
scroll to position [799, 0]
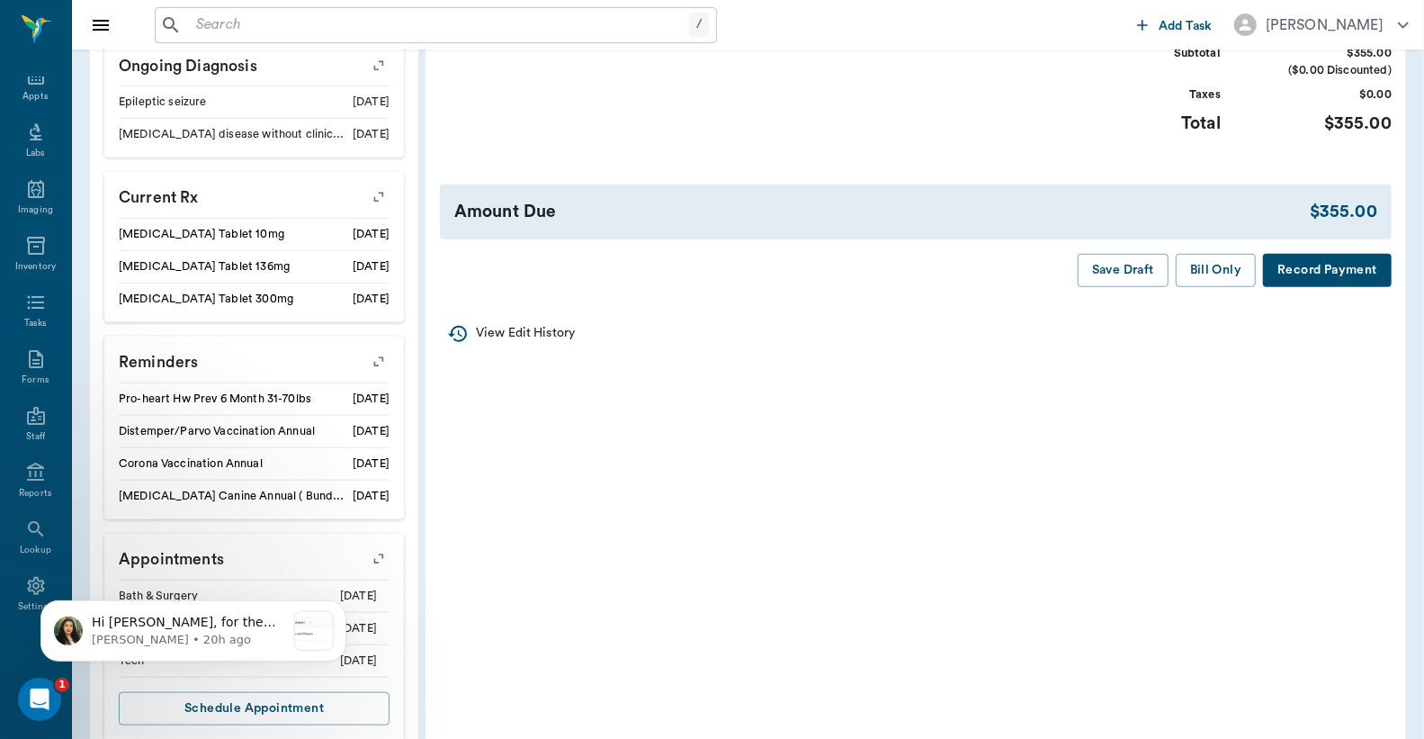
click at [1342, 281] on button "Record Payment" at bounding box center [1327, 270] width 129 height 33
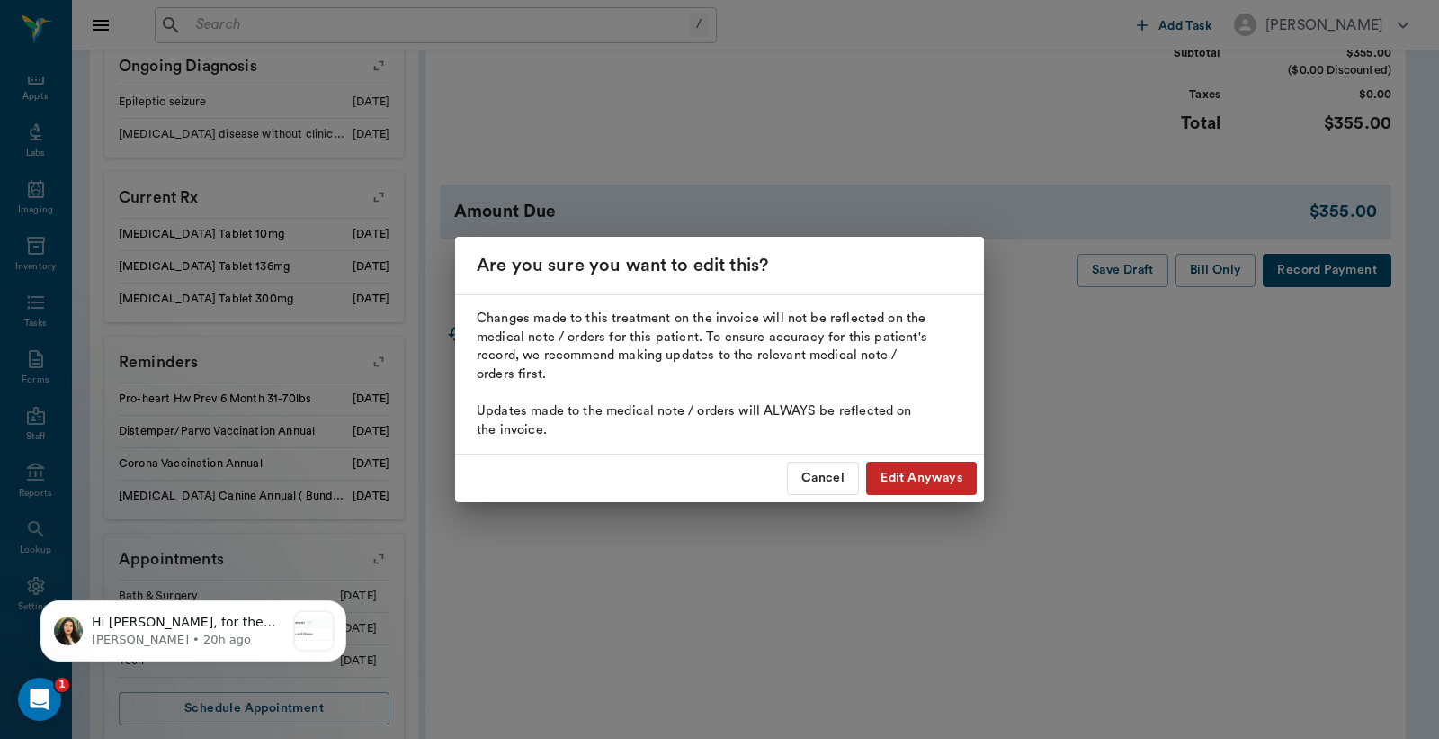
click at [937, 477] on button "Edit Anyways" at bounding box center [921, 477] width 111 height 33
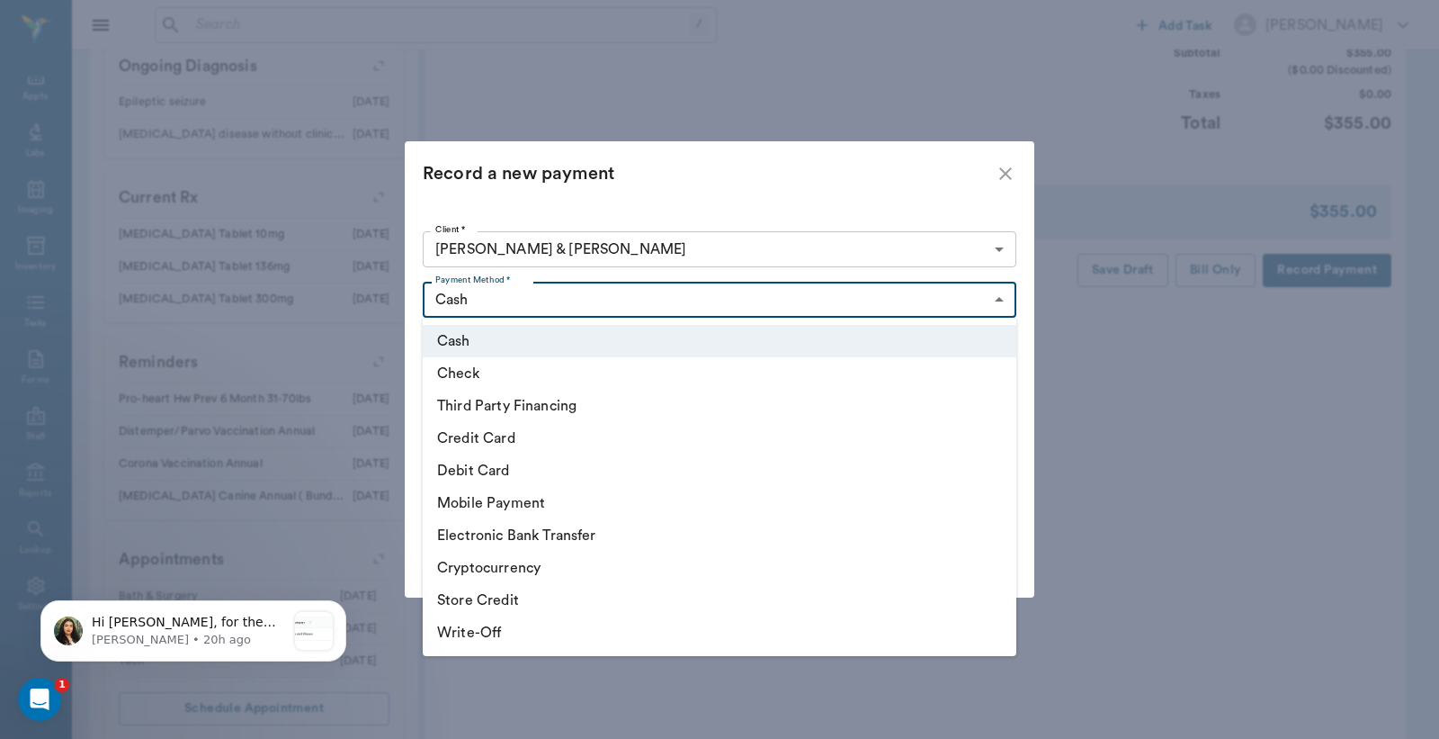
click at [595, 436] on li "Credit Card" at bounding box center [720, 438] width 594 height 32
type input "CREDIT_CARD"
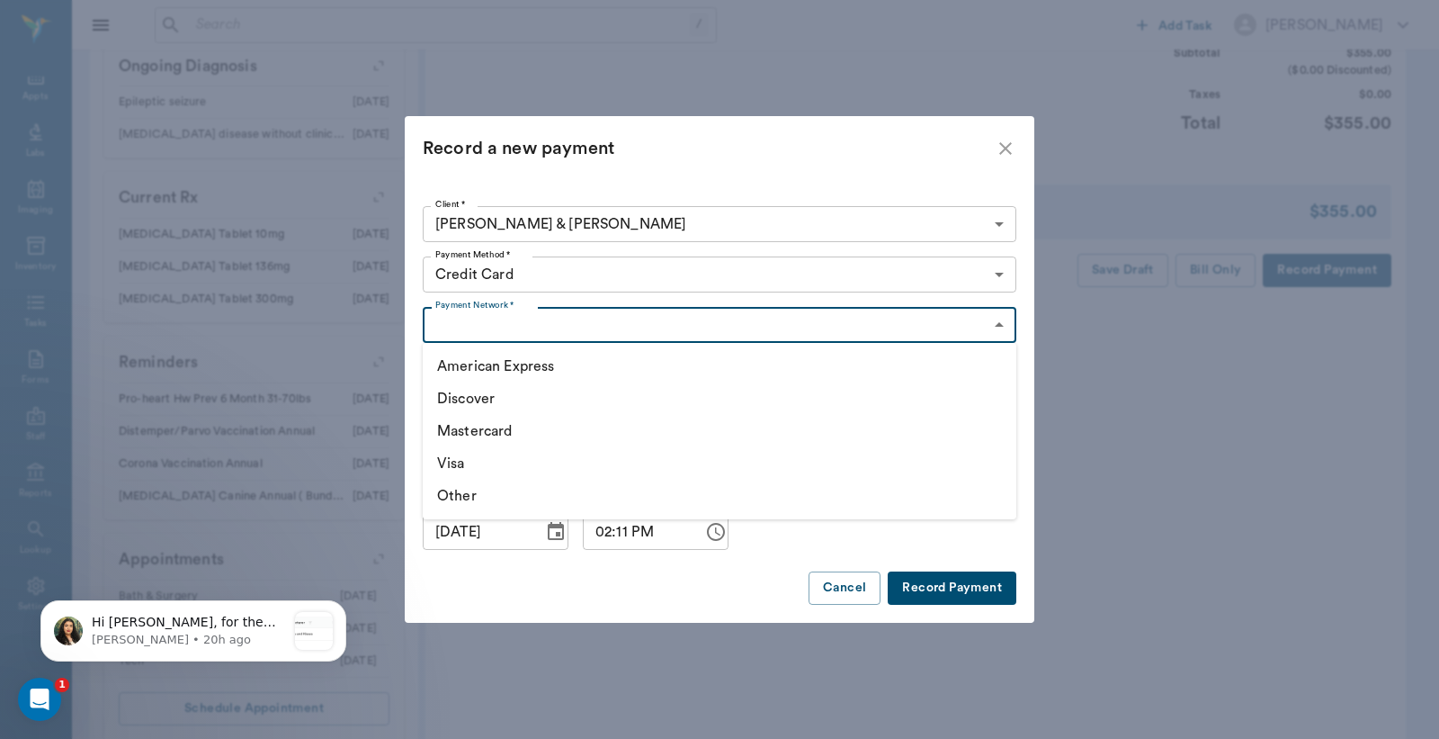
click at [522, 469] on li "Visa" at bounding box center [720, 463] width 594 height 32
type input "VISA"
click at [911, 591] on button "Record Payment" at bounding box center [952, 587] width 129 height 33
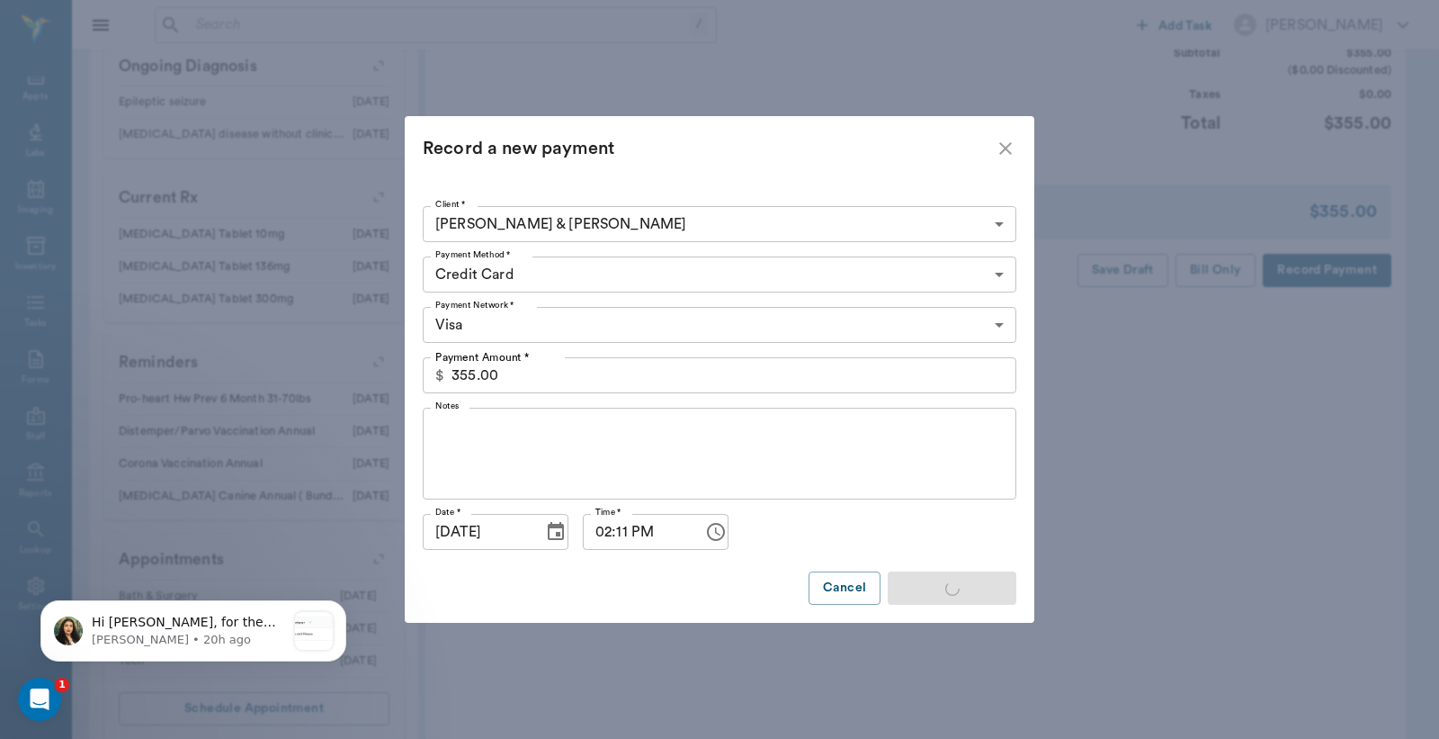
type input "5.00"
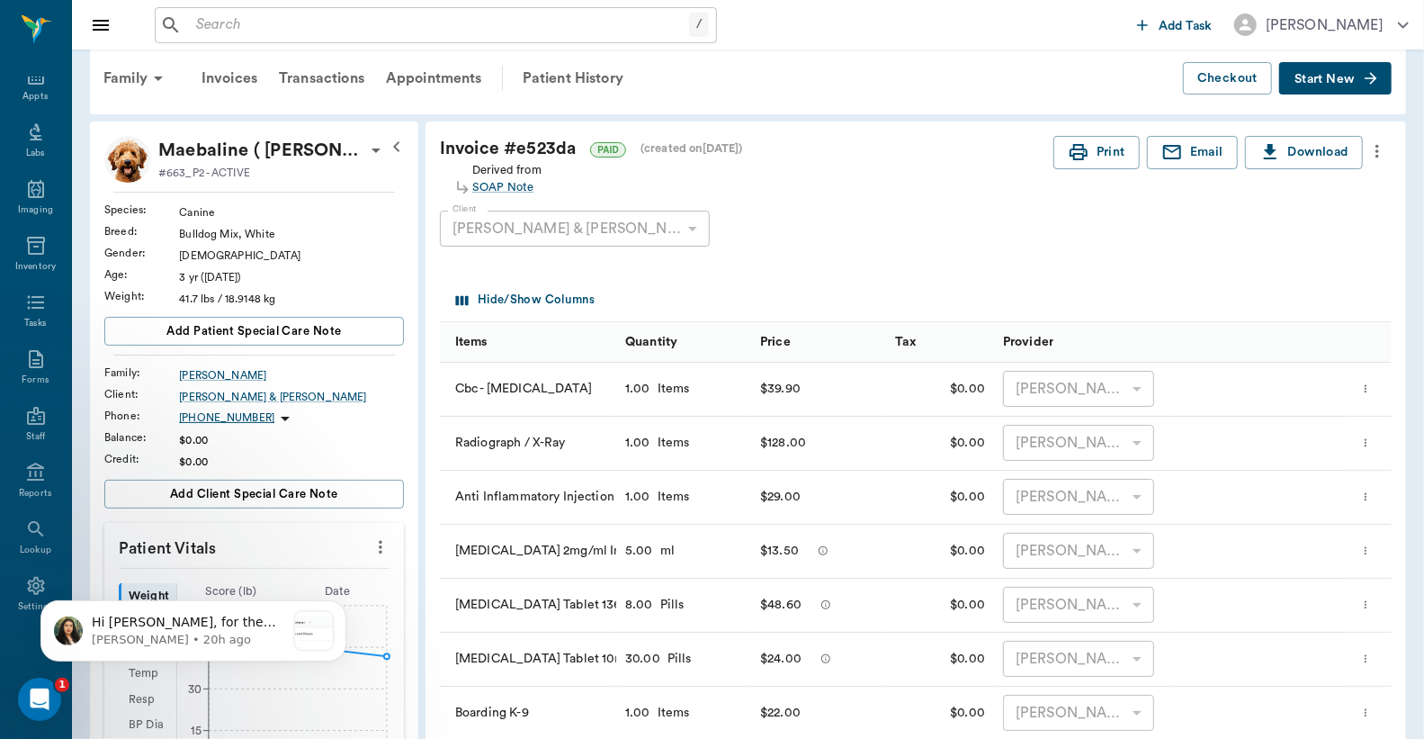
scroll to position [0, 0]
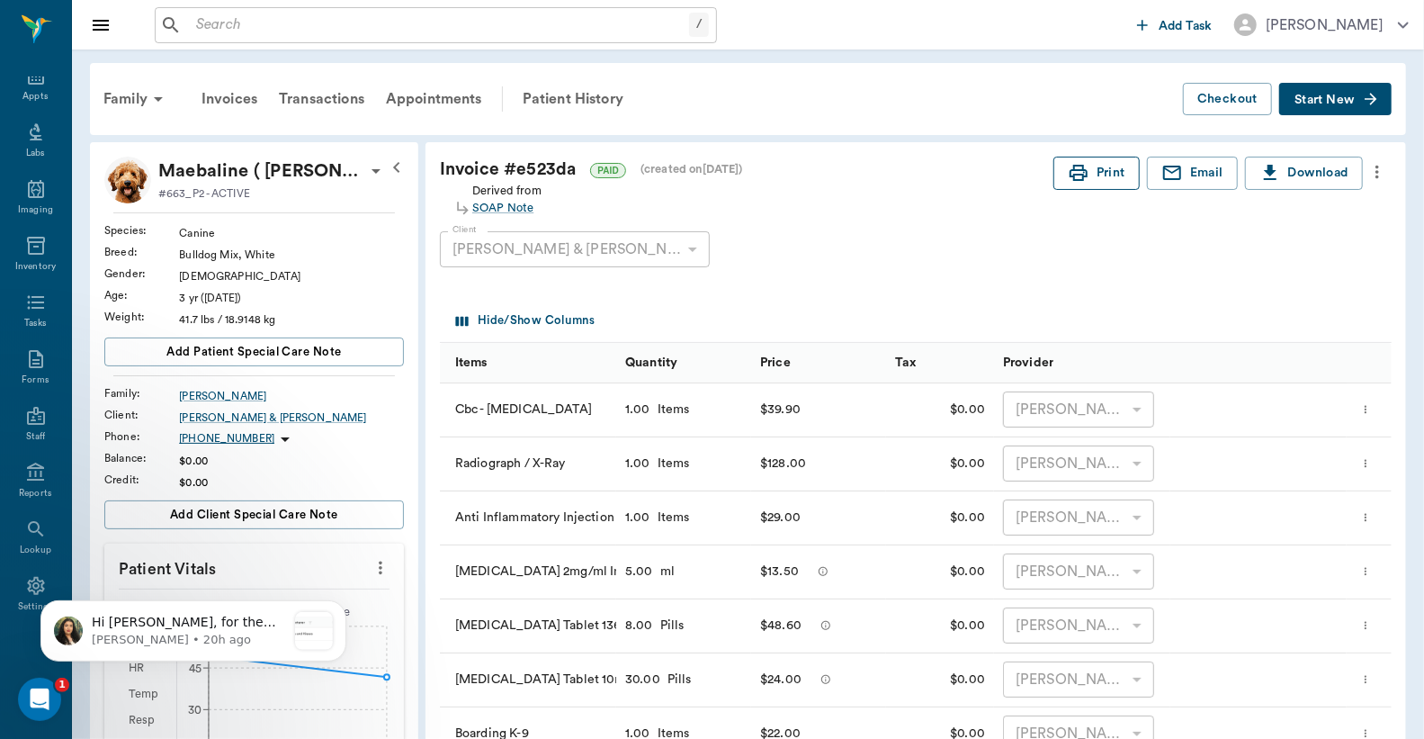
click at [1091, 169] on button "Print" at bounding box center [1096, 173] width 86 height 33
click at [28, 149] on icon at bounding box center [36, 158] width 16 height 18
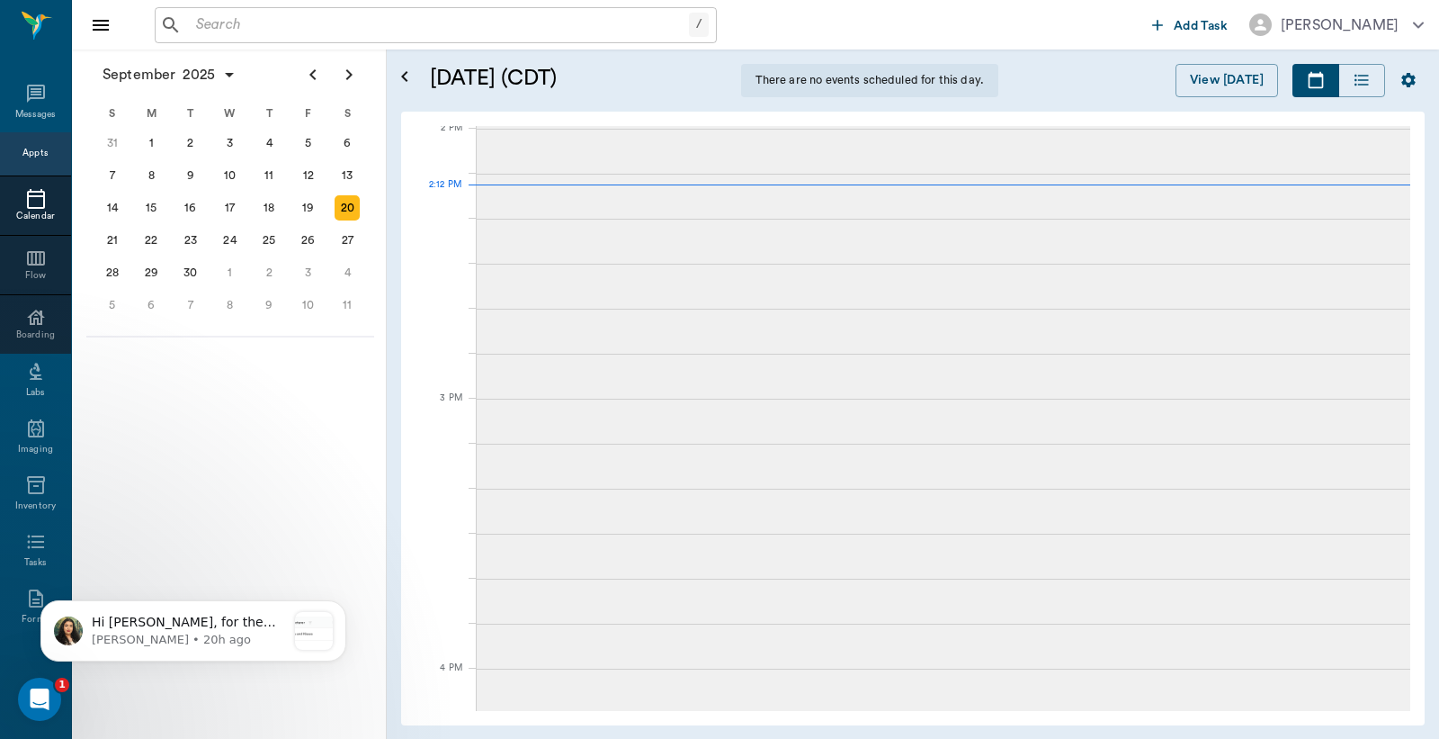
scroll to position [1356, 0]
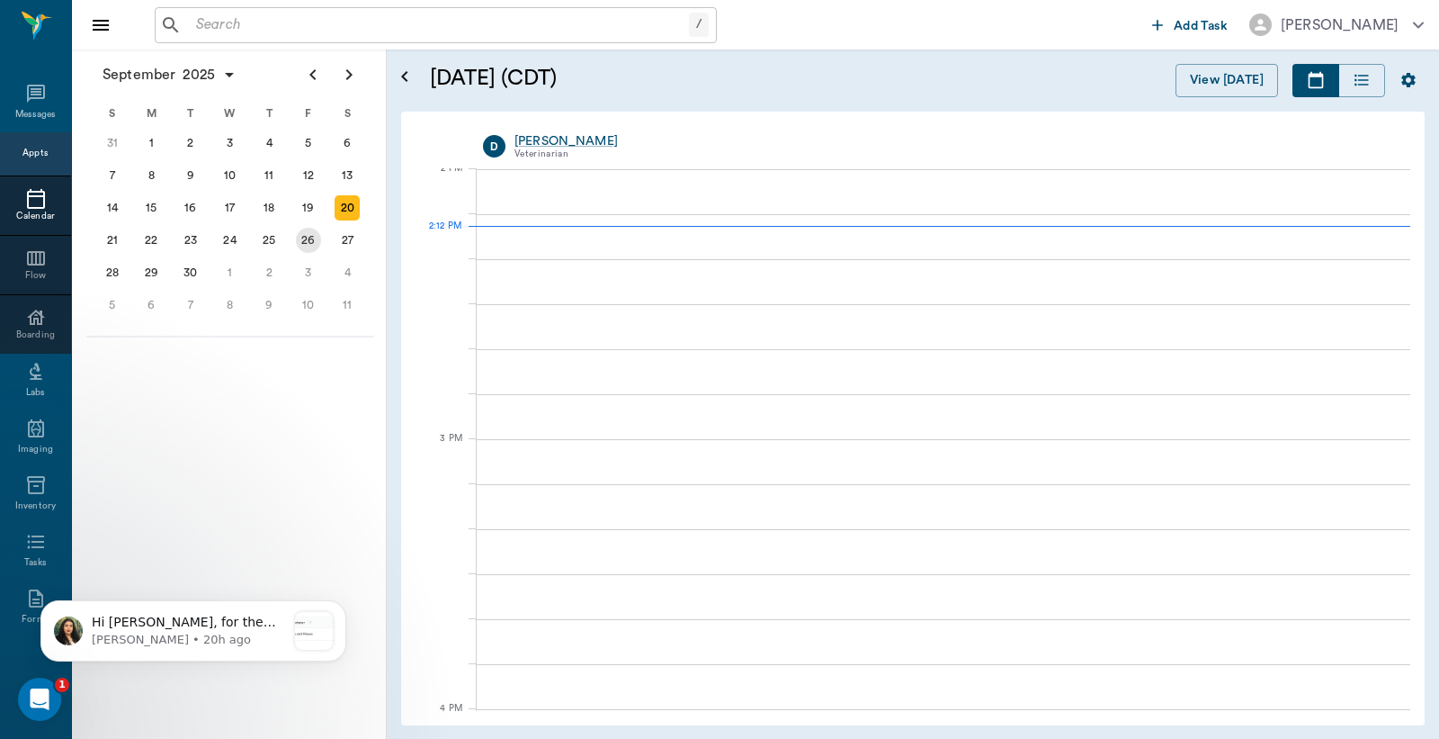
click at [309, 234] on div "26" at bounding box center [308, 240] width 25 height 25
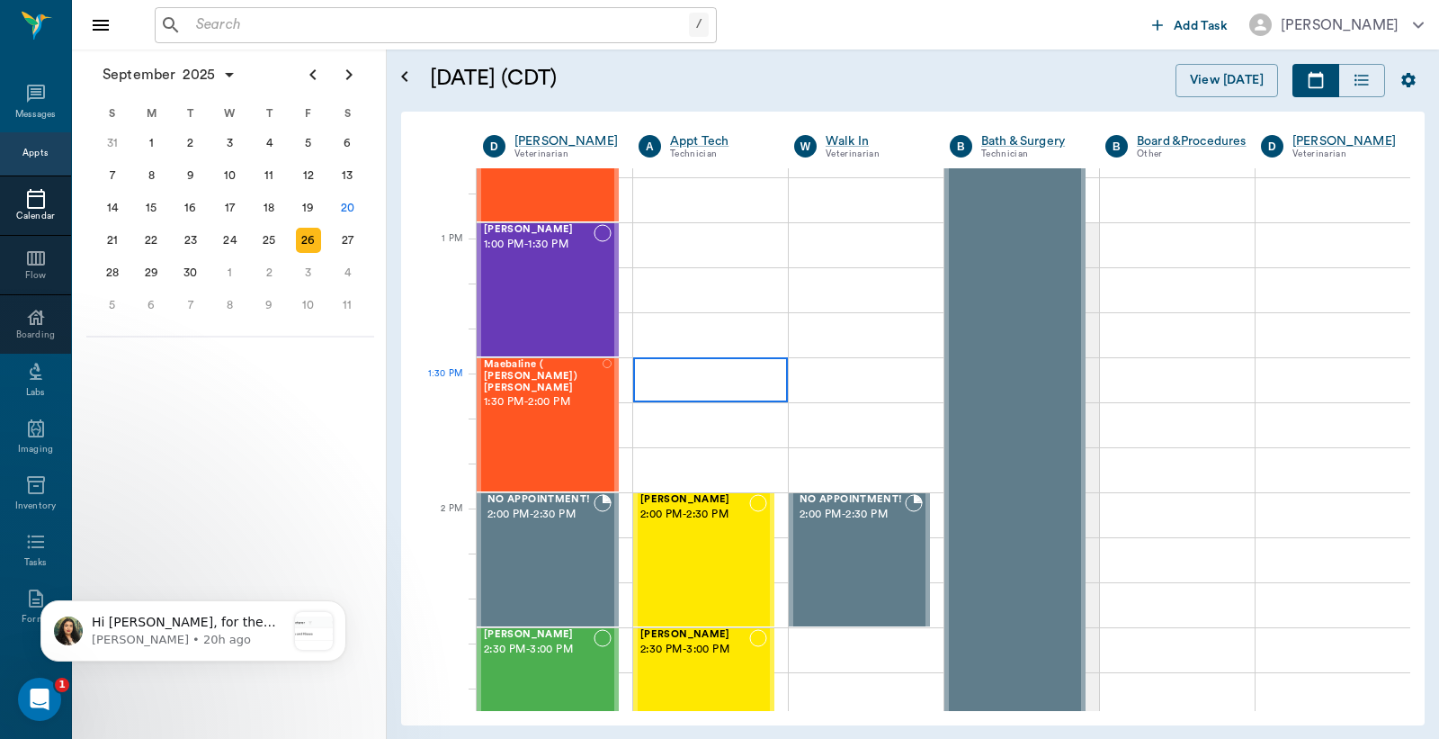
scroll to position [1332, 0]
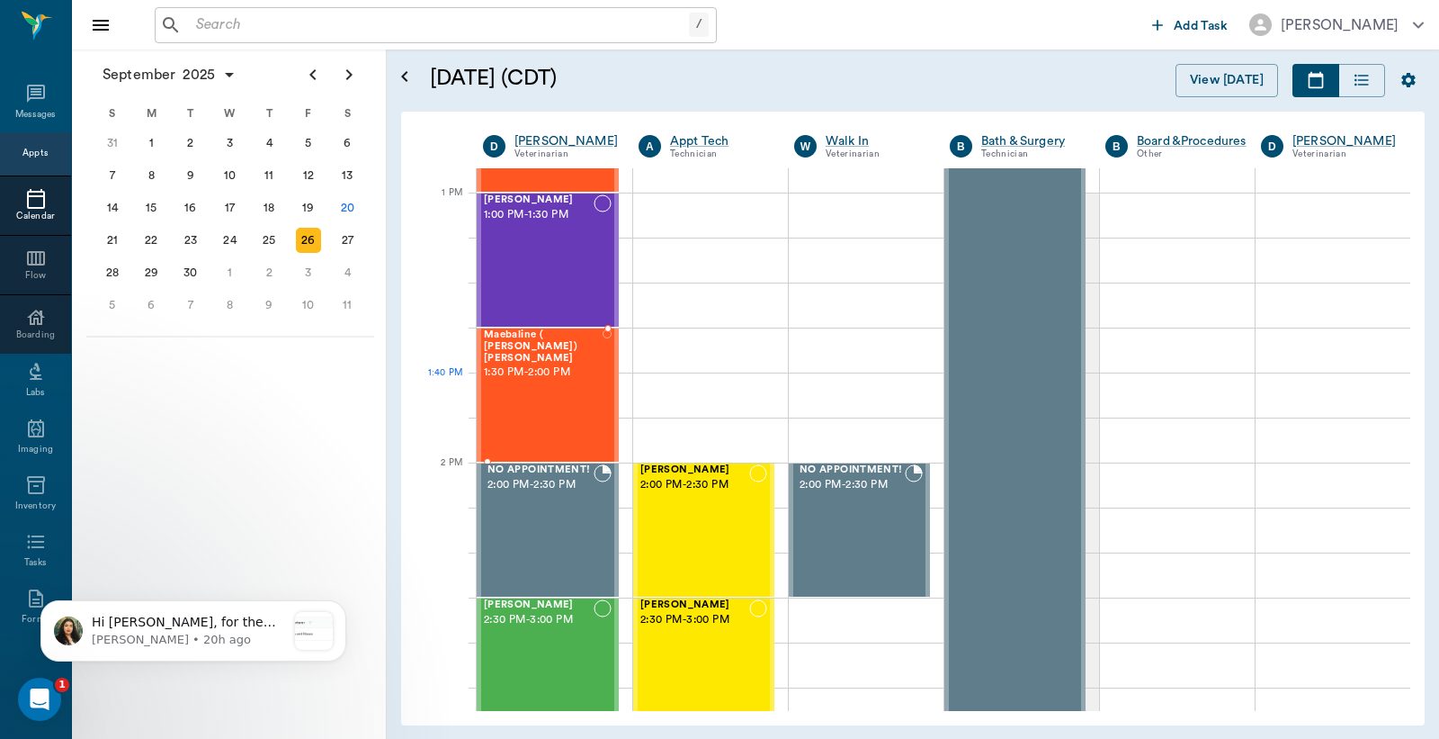
click at [538, 390] on div "Maebaline ( [PERSON_NAME]) [PERSON_NAME] 1:30 PM - 2:00 PM" at bounding box center [543, 394] width 119 height 131
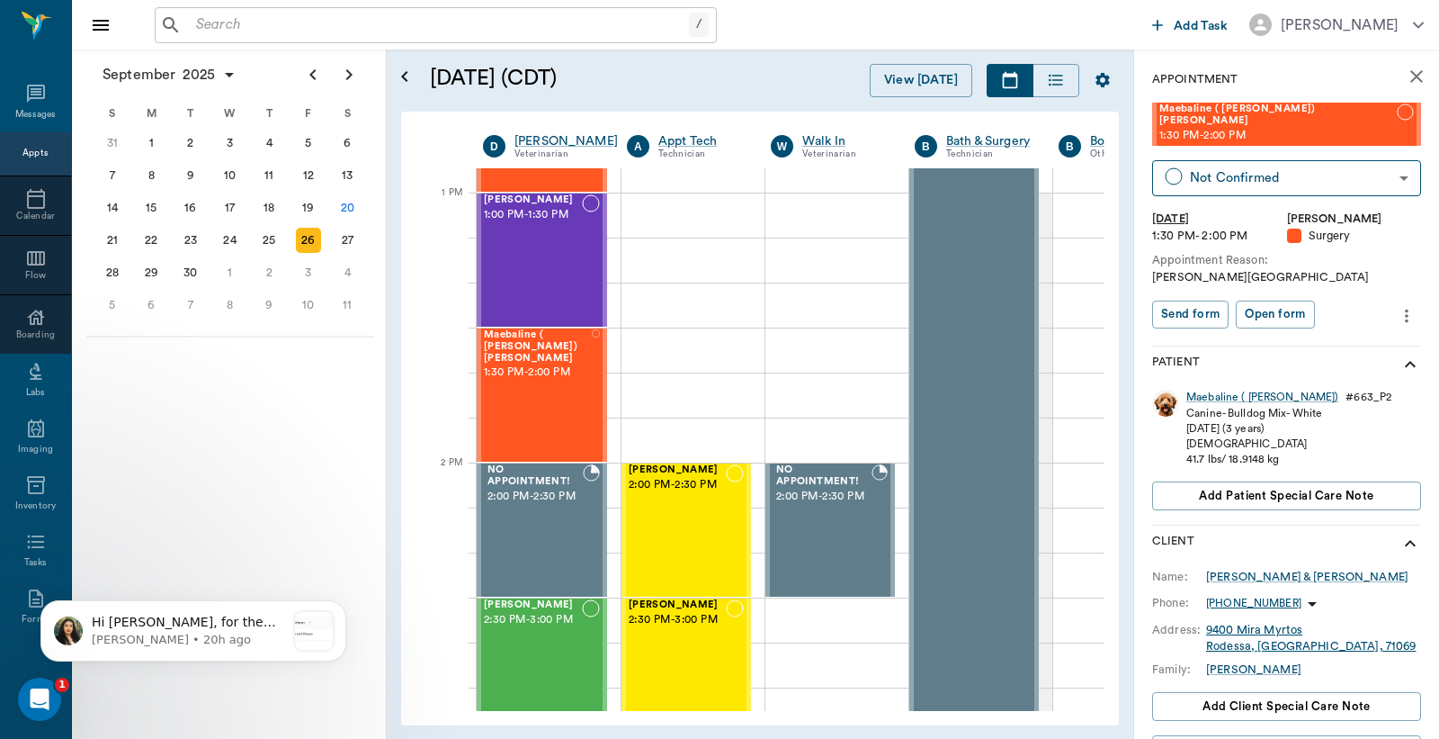
click at [1405, 309] on icon "more" at bounding box center [1407, 315] width 4 height 13
click at [1305, 363] on span "Delete appointment" at bounding box center [1315, 368] width 151 height 19
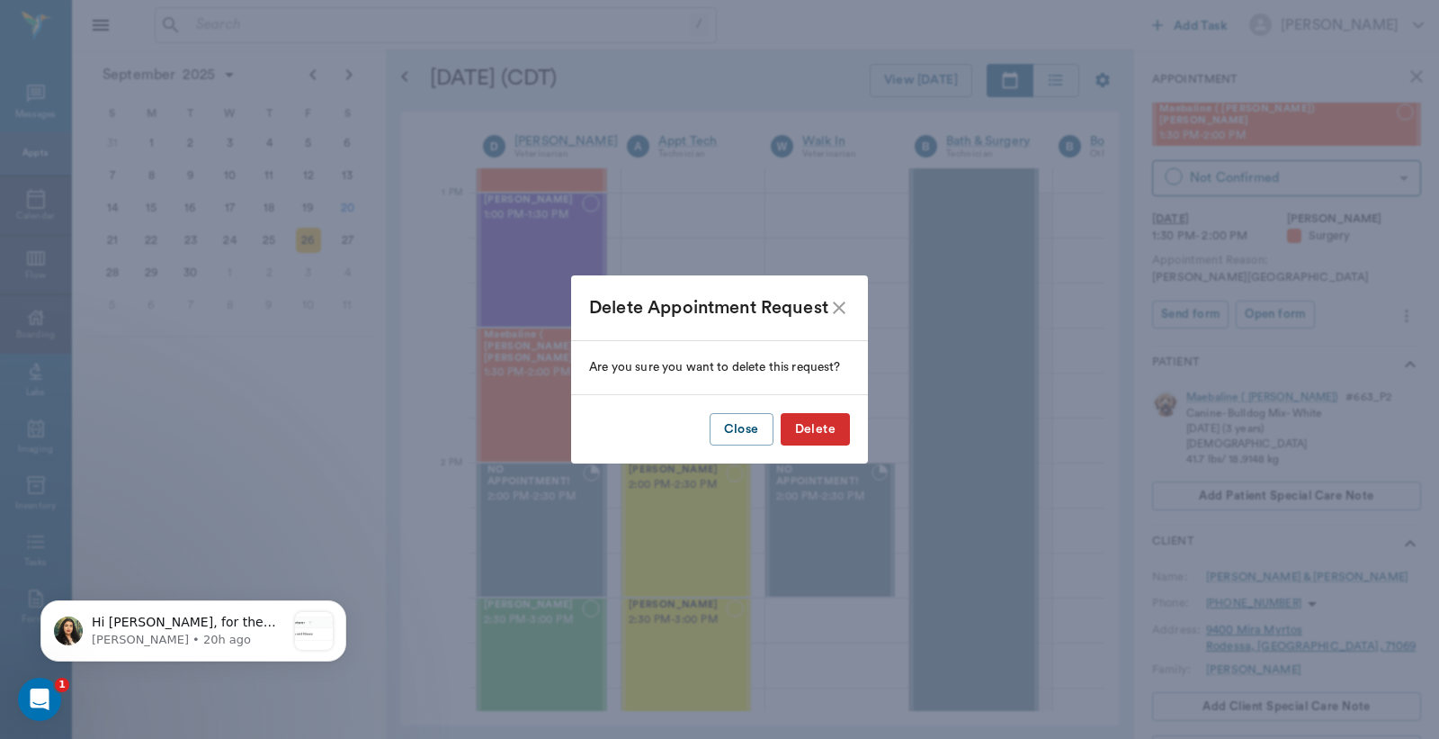
click at [828, 434] on button "Delete" at bounding box center [815, 429] width 69 height 33
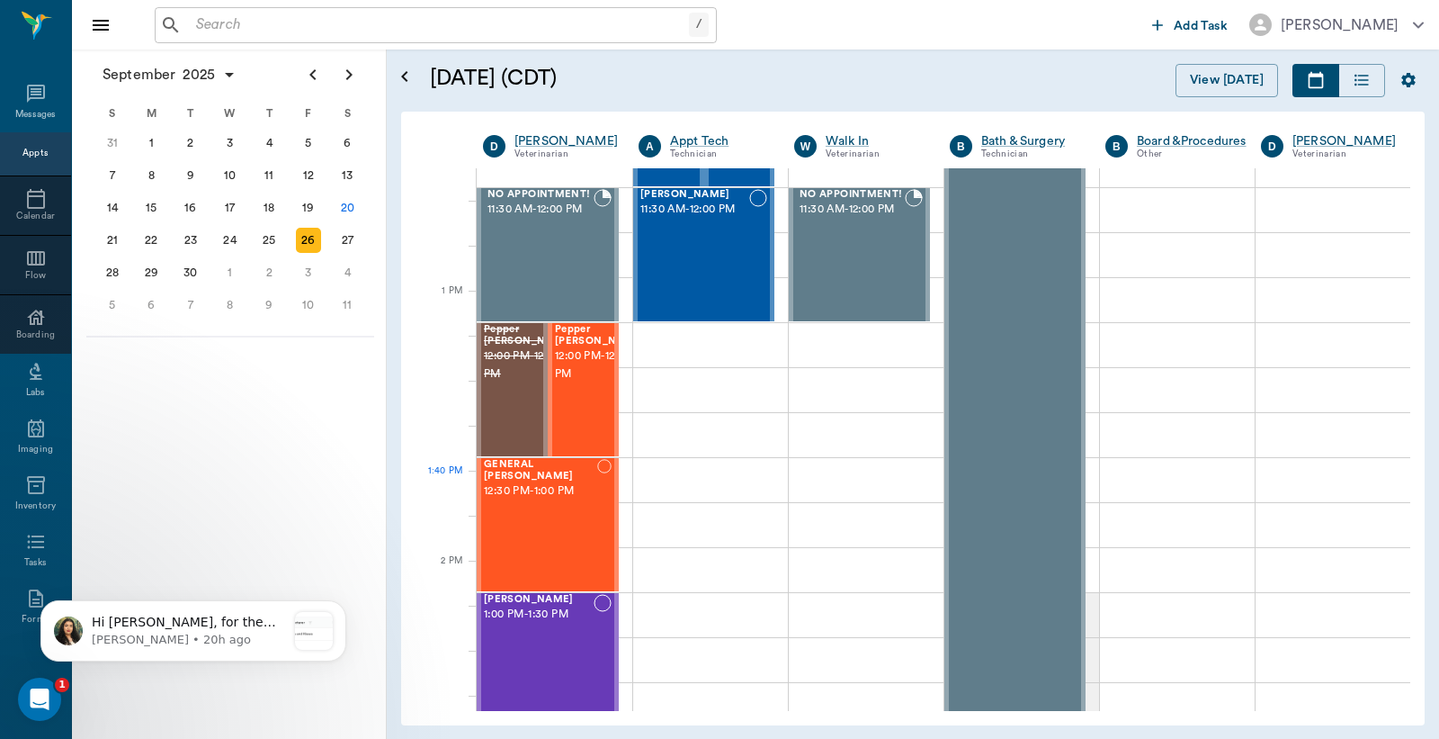
scroll to position [932, 0]
